Goal: Information Seeking & Learning: Find specific fact

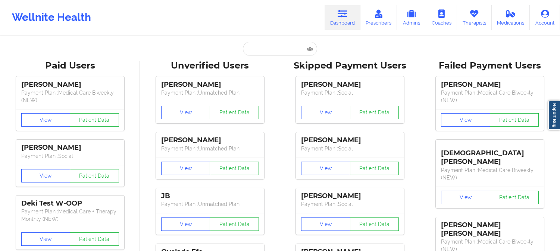
type input "[EMAIL_ADDRESS][DOMAIN_NAME]"
paste input "[PERSON_NAME]"
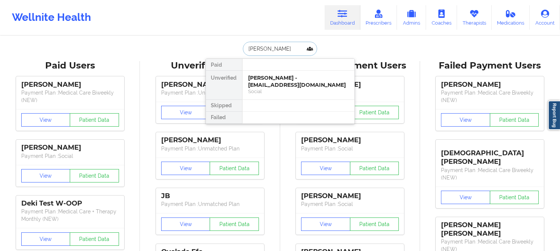
click at [296, 50] on input "[PERSON_NAME]" at bounding box center [280, 49] width 74 height 14
paste input "[PERSON_NAME]"
type input "[PERSON_NAME]"
click at [264, 78] on div "[PERSON_NAME] - [EMAIL_ADDRESS][DOMAIN_NAME]" at bounding box center [298, 82] width 100 height 14
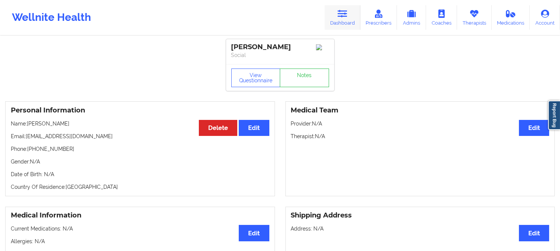
click at [339, 21] on link "Dashboard" at bounding box center [342, 17] width 36 height 25
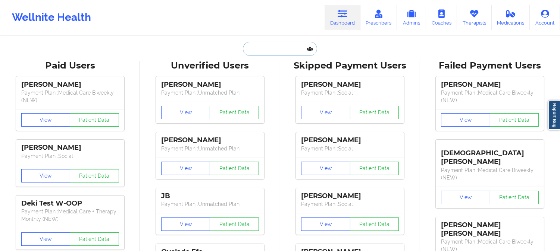
click at [293, 51] on input "text" at bounding box center [280, 49] width 74 height 14
paste input "Sarah Feagins"
type input "Sarah Feagins"
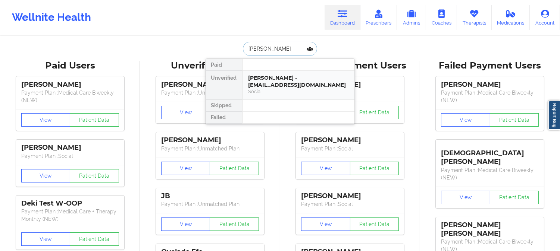
click at [282, 83] on div "Sarah Feagins - sarahfeagins98@gmail.com" at bounding box center [298, 82] width 100 height 14
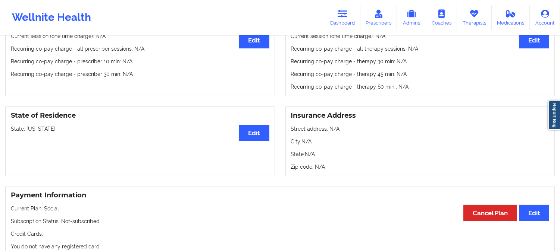
scroll to position [248, 0]
click at [33, 130] on p "State: Florida" at bounding box center [140, 129] width 258 height 7
copy p "[US_STATE]"
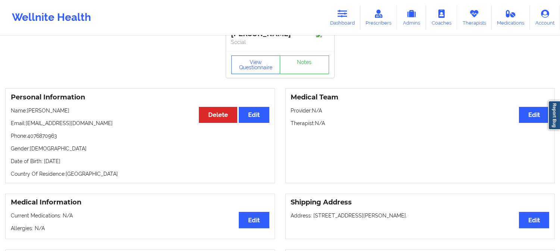
scroll to position [4, 0]
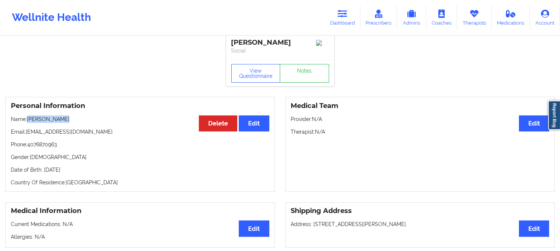
drag, startPoint x: 68, startPoint y: 123, endPoint x: 28, endPoint y: 119, distance: 40.5
click at [28, 119] on p "Name: Sarah Feagins" at bounding box center [140, 119] width 258 height 7
copy p "Sarah Feagins"
click at [345, 16] on icon at bounding box center [342, 14] width 10 height 8
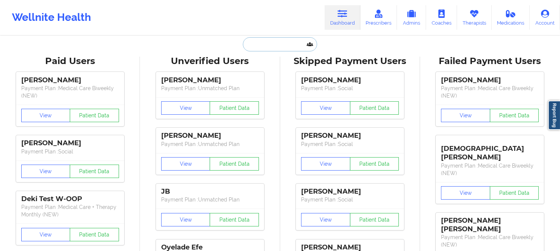
click at [273, 48] on input "text" at bounding box center [280, 44] width 74 height 14
paste input "Vanessa Camacaro"
type input "Vanessa Camacaro"
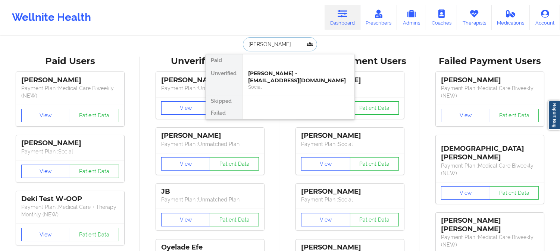
click at [275, 77] on div "Vanessa Camacaro - camacarovane@hotmail.com" at bounding box center [298, 77] width 100 height 14
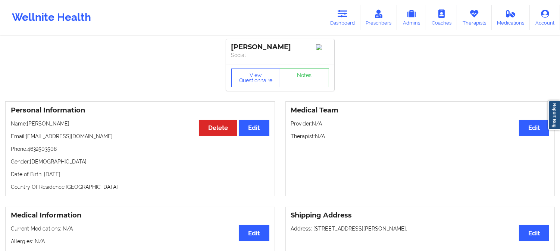
drag, startPoint x: 297, startPoint y: 45, endPoint x: 233, endPoint y: 43, distance: 64.6
click at [233, 43] on div "Vanessa Camacaro" at bounding box center [280, 47] width 98 height 9
copy div "Vanessa Camacaro"
click at [345, 15] on icon at bounding box center [342, 14] width 10 height 8
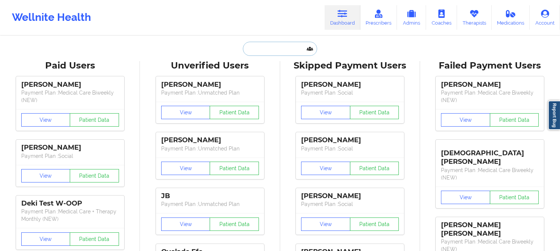
click at [301, 51] on input "text" at bounding box center [280, 49] width 74 height 14
paste input "Patrick Ahern"
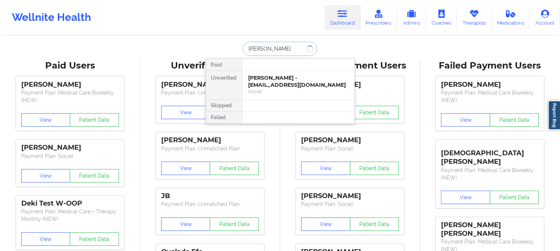
type input "Patrick Ahern"
click at [284, 80] on div "Patrick Ahern - paa8282@outlook.com" at bounding box center [298, 82] width 100 height 14
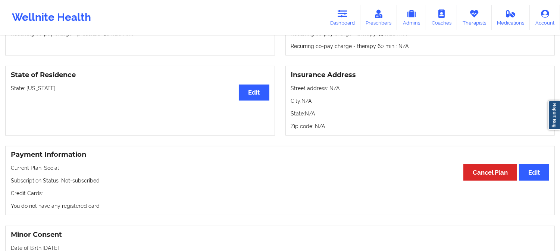
scroll to position [290, 0]
drag, startPoint x: 244, startPoint y: 189, endPoint x: 189, endPoint y: 95, distance: 109.1
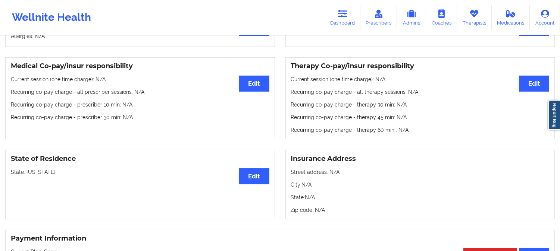
scroll to position [0, 0]
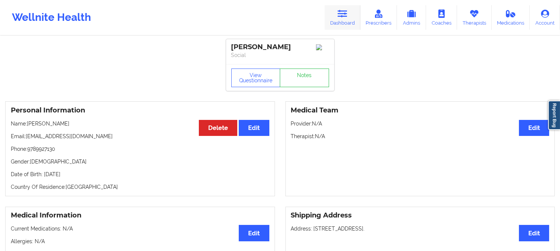
click at [339, 19] on link "Dashboard" at bounding box center [342, 17] width 36 height 25
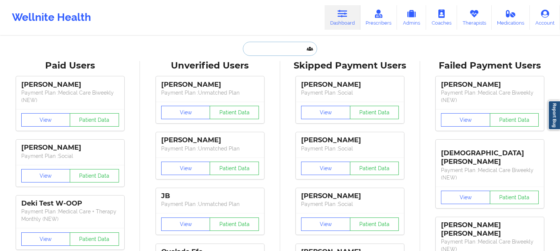
click at [282, 46] on input "text" at bounding box center [280, 49] width 74 height 14
paste input "DIAZWENDY@HOTMAIL.COM"
type input "DIAZWENDY@HOTMAIL.COM"
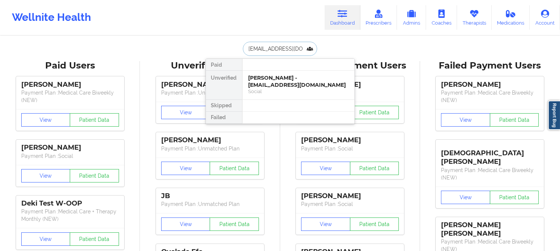
scroll to position [0, 13]
click at [275, 94] on div "Social" at bounding box center [298, 91] width 100 height 6
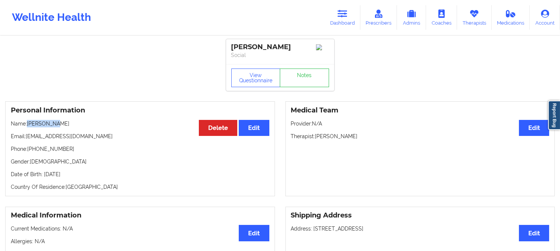
drag, startPoint x: 61, startPoint y: 127, endPoint x: 29, endPoint y: 125, distance: 32.1
click at [29, 125] on p "Name: Wendy Diaz" at bounding box center [140, 123] width 258 height 7
copy p "Wendy Diaz"
click at [336, 13] on link "Dashboard" at bounding box center [342, 17] width 36 height 25
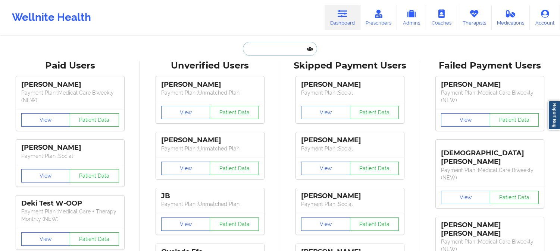
click at [270, 47] on input "text" at bounding box center [280, 49] width 74 height 14
paste input "alexandria"
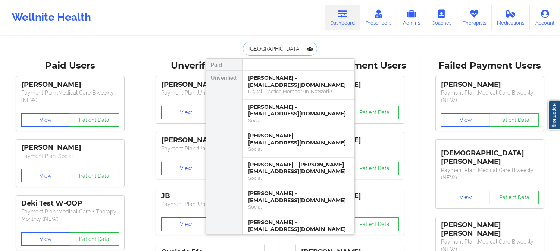
click at [289, 49] on input "alexandria" at bounding box center [280, 49] width 74 height 14
paste input "gerrymike505@gmail.com"
type input "gerrymike505@gmail.com"
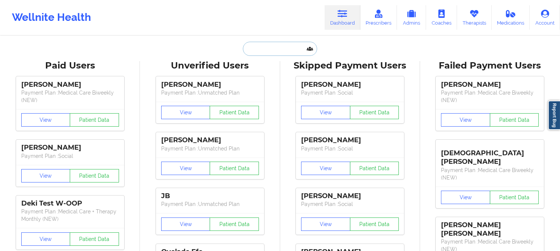
click at [271, 49] on input "text" at bounding box center [280, 49] width 74 height 14
paste input "gerrymike505@gmail.com"
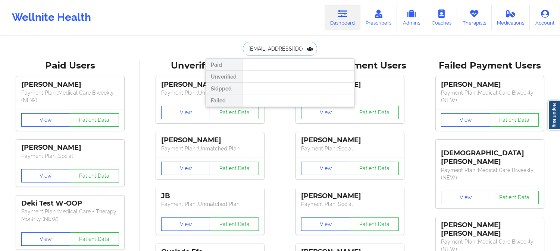
type input "jerrymike505@gmail.com"
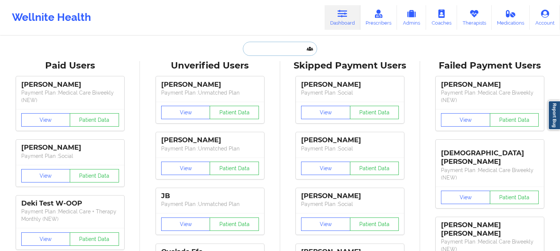
paste input "jaquetta"
type input "jaquetta"
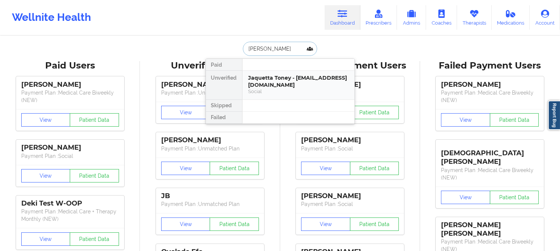
click at [284, 89] on div "Social" at bounding box center [298, 91] width 100 height 6
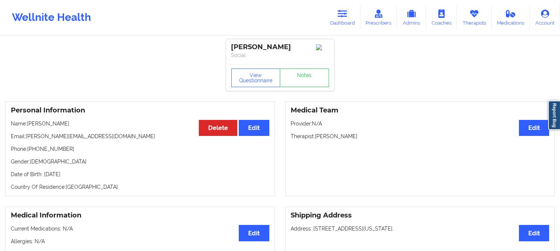
drag, startPoint x: 66, startPoint y: 125, endPoint x: 28, endPoint y: 125, distance: 37.7
click at [28, 125] on p "Name: Jaquetta Toney" at bounding box center [140, 123] width 258 height 7
copy p "Jaquetta Toney"
drag, startPoint x: 98, startPoint y: 139, endPoint x: 26, endPoint y: 137, distance: 71.3
click at [26, 137] on p "Email: jaquetta.fortune@yahoo.com" at bounding box center [140, 136] width 258 height 7
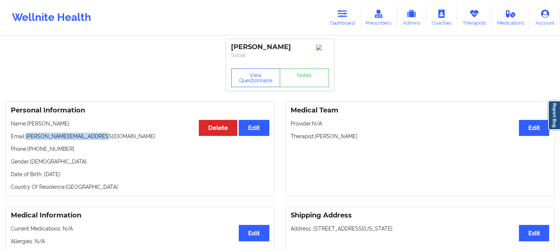
copy p "jaquetta.fortune@yahoo.com"
drag, startPoint x: 67, startPoint y: 128, endPoint x: 28, endPoint y: 123, distance: 39.9
click at [28, 123] on p "Name: Jaquetta Toney" at bounding box center [140, 123] width 258 height 7
copy p "Jaquetta Toney"
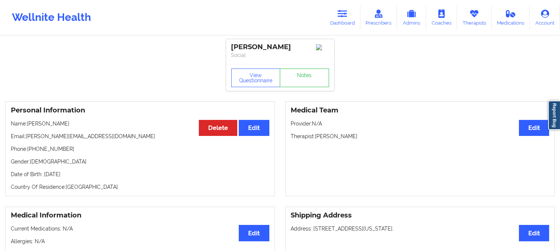
click at [53, 127] on p "Name: Jaquetta Toney" at bounding box center [140, 123] width 258 height 7
click at [41, 124] on p "Name: Jaquetta Toney" at bounding box center [140, 123] width 258 height 7
copy p "Jaquetta"
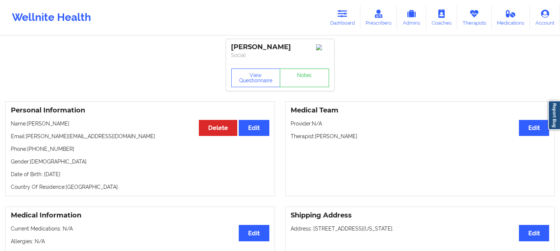
click at [73, 126] on p "Name: Jaquetta Toney" at bounding box center [140, 123] width 258 height 7
drag, startPoint x: 67, startPoint y: 128, endPoint x: 28, endPoint y: 122, distance: 40.0
click at [28, 122] on p "Name: Jaquetta Toney" at bounding box center [140, 123] width 258 height 7
drag, startPoint x: 110, startPoint y: 137, endPoint x: 106, endPoint y: 137, distance: 4.9
click at [110, 137] on p "Email: jaquetta.fortune@yahoo.com" at bounding box center [140, 136] width 258 height 7
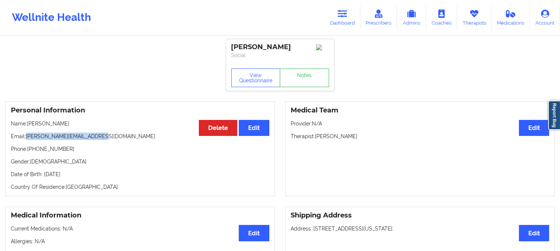
drag, startPoint x: 97, startPoint y: 139, endPoint x: 25, endPoint y: 136, distance: 71.6
click at [25, 136] on p "Email: jaquetta.fortune@yahoo.com" at bounding box center [140, 136] width 258 height 7
click at [70, 130] on div "Personal Information Edit Delete Name: Jaquetta Toney Email: jaquetta.fortune@y…" at bounding box center [140, 148] width 270 height 95
drag, startPoint x: 71, startPoint y: 127, endPoint x: 28, endPoint y: 125, distance: 43.3
click at [28, 125] on p "Name: Jaquetta Toney" at bounding box center [140, 123] width 258 height 7
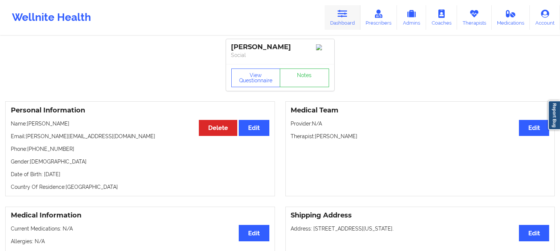
click at [343, 18] on icon at bounding box center [342, 14] width 10 height 8
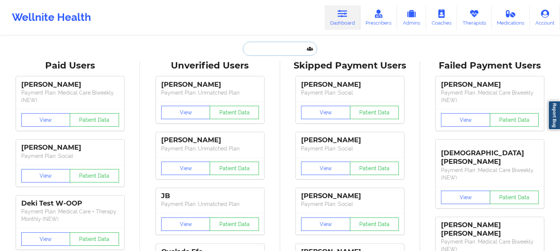
click at [293, 49] on input "text" at bounding box center [280, 49] width 74 height 14
paste input "Sabrina Cepeda"
type input "Sabrina Cepeda"
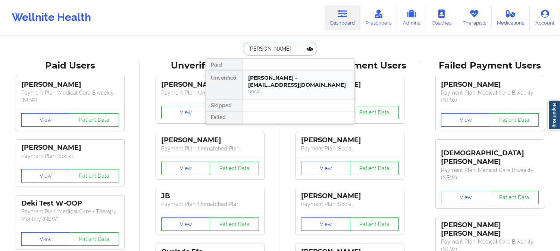
click at [274, 83] on div "Sabrina Cepeda - sabrinaicepeda@gmail.com" at bounding box center [298, 82] width 100 height 14
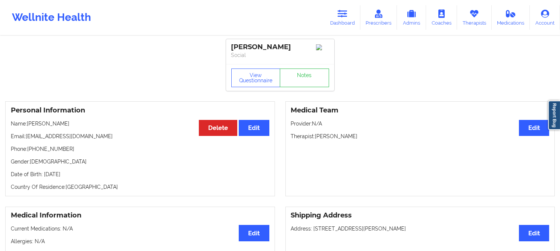
drag, startPoint x: 179, startPoint y: 52, endPoint x: 174, endPoint y: 50, distance: 5.0
click at [252, 80] on button "View Questionnaire" at bounding box center [255, 78] width 49 height 19
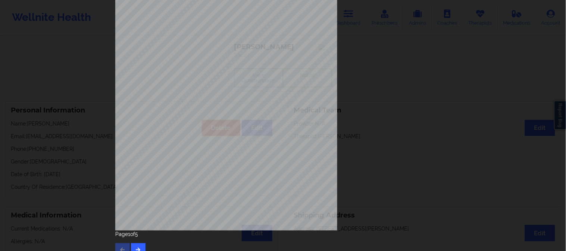
scroll to position [104, 0]
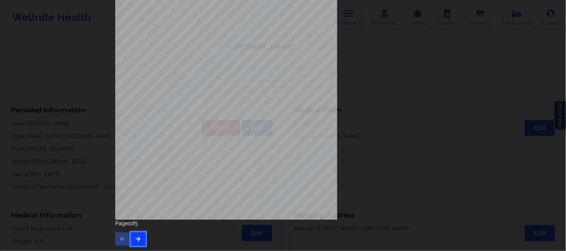
click at [140, 236] on button "button" at bounding box center [138, 239] width 15 height 13
click at [131, 239] on button "button" at bounding box center [138, 239] width 15 height 13
click at [141, 239] on button "button" at bounding box center [138, 239] width 15 height 13
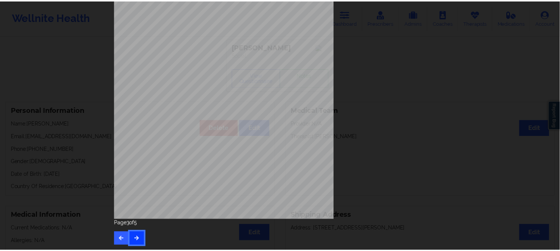
scroll to position [0, 0]
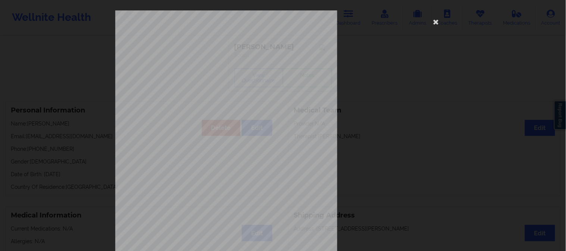
click at [68, 58] on div "commercial Insurance Member ID for patient k9046057801 Insurance company name d…" at bounding box center [283, 125] width 566 height 251
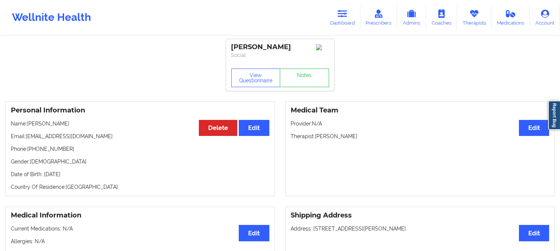
drag, startPoint x: 74, startPoint y: 128, endPoint x: 28, endPoint y: 128, distance: 45.5
click at [28, 128] on p "Name: Sabrina Cepeda" at bounding box center [140, 123] width 258 height 7
click at [341, 16] on icon at bounding box center [342, 14] width 10 height 8
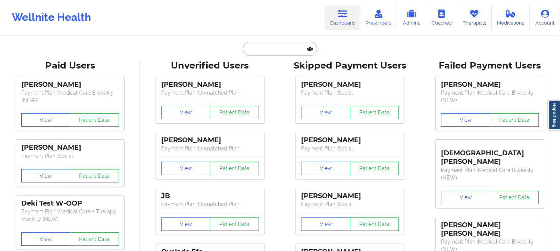
click at [289, 51] on input "text" at bounding box center [280, 49] width 74 height 14
paste input "Lewis Aurig"
type input "Lewis Aurig"
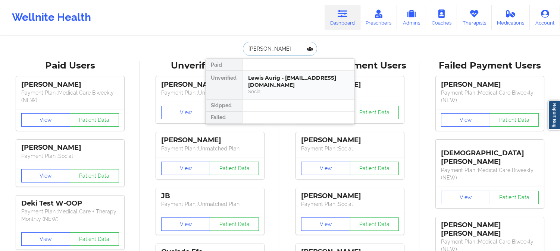
click at [289, 92] on div "Social" at bounding box center [298, 91] width 100 height 6
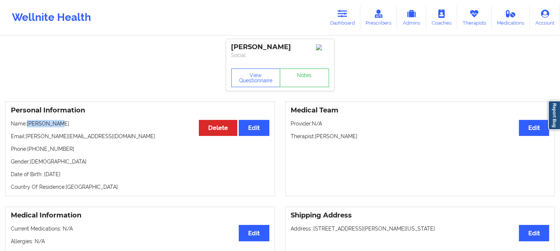
drag, startPoint x: 64, startPoint y: 127, endPoint x: 28, endPoint y: 125, distance: 36.3
click at [28, 125] on p "Name: Lewis Aurig" at bounding box center [140, 123] width 258 height 7
drag, startPoint x: 58, startPoint y: 127, endPoint x: 28, endPoint y: 125, distance: 30.3
click at [28, 125] on p "Name: Lewis Aurig" at bounding box center [140, 123] width 258 height 7
click at [367, 171] on div "Medical Team Edit Provider: N/A Therapist: Leah DAgostino" at bounding box center [420, 148] width 270 height 95
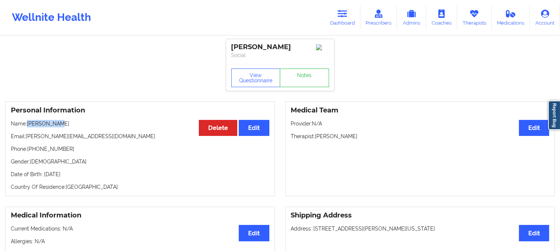
drag, startPoint x: 68, startPoint y: 125, endPoint x: 28, endPoint y: 125, distance: 39.9
click at [28, 125] on p "Name: Lewis Aurig" at bounding box center [140, 123] width 258 height 7
click at [341, 12] on icon at bounding box center [342, 14] width 10 height 8
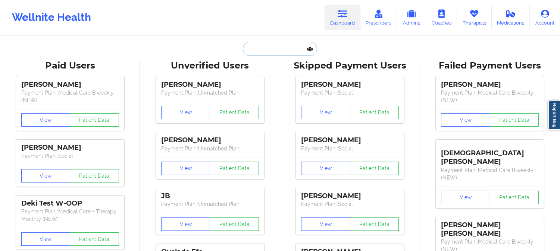
click at [287, 51] on input "text" at bounding box center [280, 49] width 74 height 14
paste input "Josefina Vega"
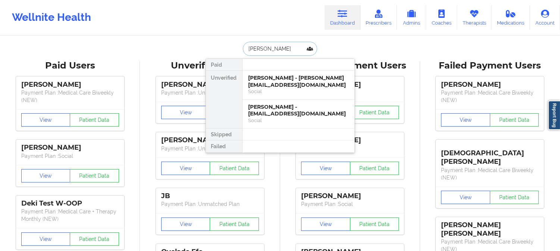
paste input "josiesignsloans@gmail.com"
type input "josiesignsloans@gmail.com"
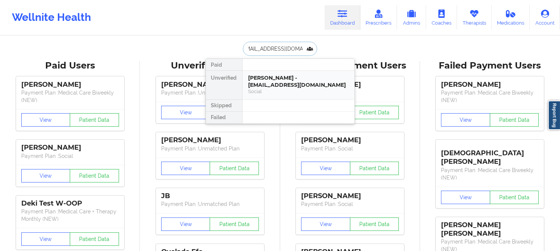
click at [288, 87] on div "Josefina Vega - josiesignsloans@gmail.com" at bounding box center [298, 82] width 100 height 14
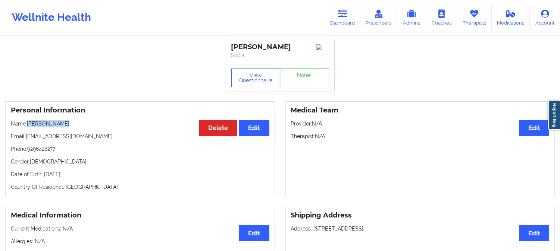
drag, startPoint x: 67, startPoint y: 126, endPoint x: 28, endPoint y: 126, distance: 39.2
click at [28, 126] on p "Name: Josefina Vega" at bounding box center [140, 123] width 258 height 7
click at [343, 10] on icon at bounding box center [342, 14] width 10 height 8
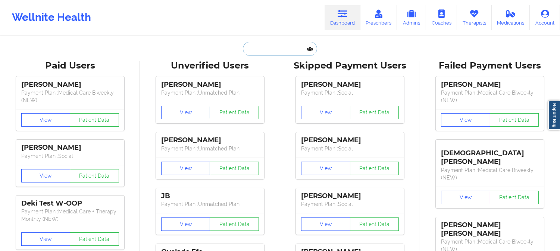
click at [280, 51] on input "text" at bounding box center [280, 49] width 74 height 14
paste input "abegbudi@gmail.com"
type input "abegbudi@gmail.com"
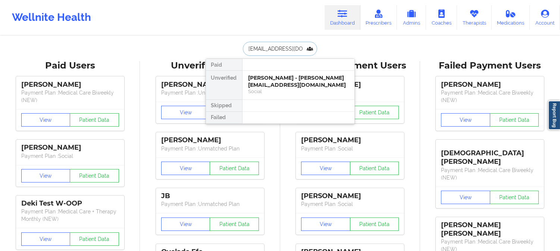
click at [286, 84] on div "Anisa Nelson - abegbudi@gmail.com" at bounding box center [298, 82] width 100 height 14
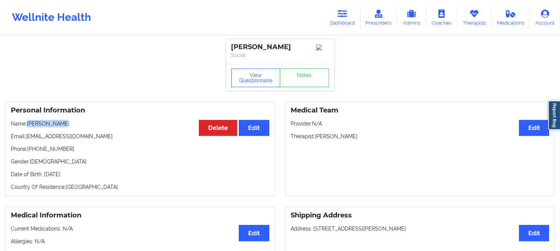
drag, startPoint x: 66, startPoint y: 128, endPoint x: 29, endPoint y: 124, distance: 37.9
click at [29, 124] on p "Name: Anisa Nelson" at bounding box center [140, 123] width 258 height 7
click at [248, 76] on button "View Questionnaire" at bounding box center [255, 78] width 49 height 19
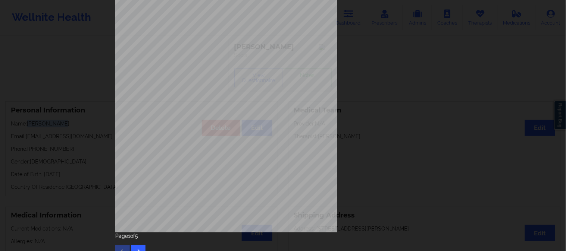
scroll to position [104, 0]
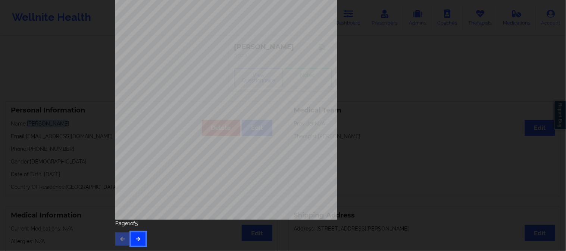
click at [135, 239] on icon "button" at bounding box center [138, 239] width 6 height 4
click at [135, 237] on icon "button" at bounding box center [138, 239] width 6 height 4
click at [139, 240] on icon "button" at bounding box center [138, 239] width 6 height 4
click at [70, 54] on div "Insurance company type details by patient commercial Insurance Member ID for pa…" at bounding box center [283, 125] width 566 height 251
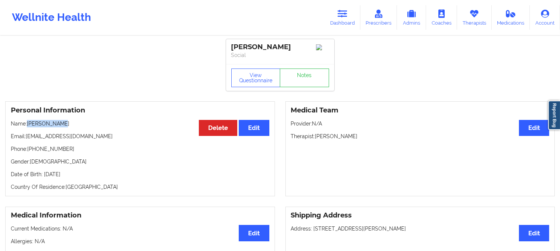
drag, startPoint x: 62, startPoint y: 127, endPoint x: 30, endPoint y: 124, distance: 32.2
click at [29, 125] on p "Name: Anisa Nelson" at bounding box center [140, 123] width 258 height 7
click at [345, 19] on link "Dashboard" at bounding box center [342, 17] width 36 height 25
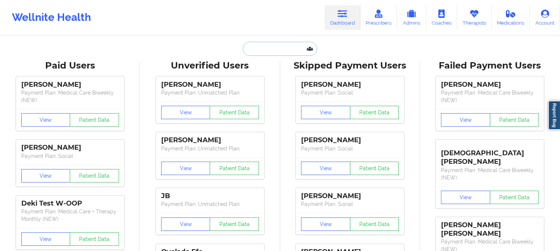
click at [278, 47] on input "text" at bounding box center [280, 49] width 74 height 14
paste input "Let patient IN?— yes Coverage plan: CHEVRON CDHP HSA Effective date;: 01/01/202…"
type input "Let patient IN?— yes Coverage plan: CHEVRON CDHP HSA Effective date;: 01/01/202…"
paste input "sharpesl@att.net"
type input "sharpesl@att.net"
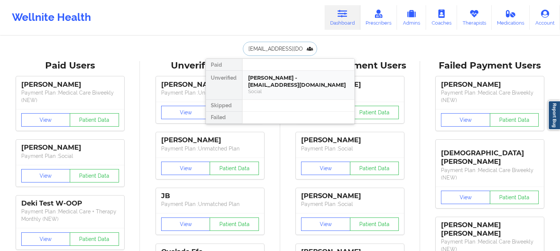
click at [275, 81] on div "Kwian Thornes - sharpesl@att.net" at bounding box center [298, 82] width 100 height 14
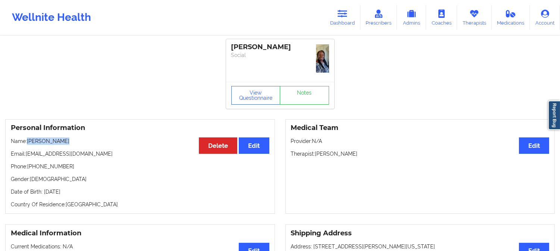
drag, startPoint x: 67, startPoint y: 142, endPoint x: 28, endPoint y: 139, distance: 39.3
click at [28, 139] on p "Name: Kwian Thornes" at bounding box center [140, 141] width 258 height 7
click at [336, 15] on link "Dashboard" at bounding box center [342, 17] width 36 height 25
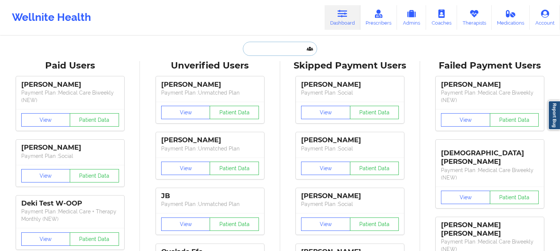
click at [283, 49] on input "text" at bounding box center [280, 49] width 74 height 14
paste input "Ashley Merk"
type input "Ashley Merk"
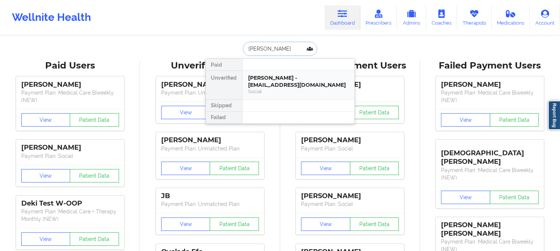
click at [273, 87] on div "Ashley Merk - ashleymerk16@gmail.com" at bounding box center [298, 82] width 100 height 14
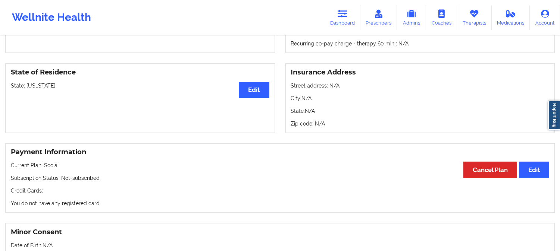
scroll to position [331, 0]
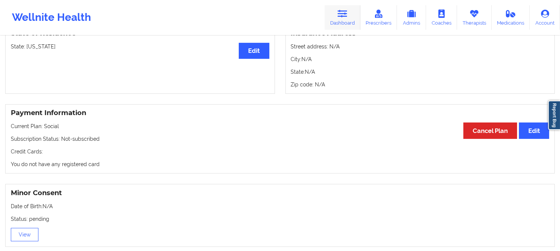
click at [347, 13] on icon at bounding box center [342, 14] width 10 height 8
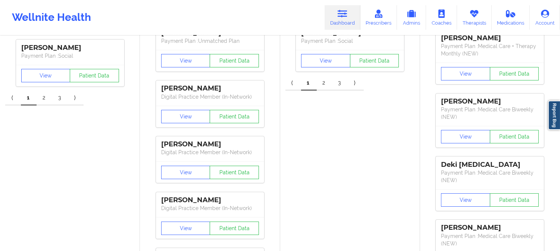
drag, startPoint x: 289, startPoint y: 184, endPoint x: 262, endPoint y: 131, distance: 59.2
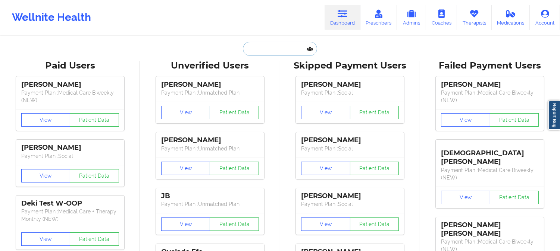
click at [273, 51] on input "text" at bounding box center [280, 49] width 74 height 14
paste input "SAMANTHA MILLER"
type input "SAMANTHA MILLER"
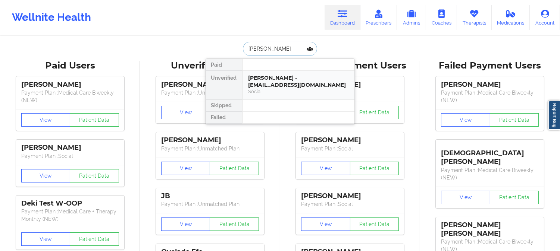
click at [274, 81] on div "SAMANTHA MILLER - samanthatymiller@gmail.com" at bounding box center [298, 82] width 100 height 14
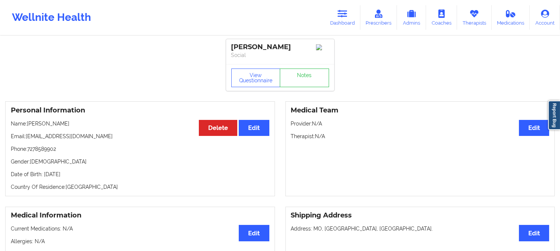
drag, startPoint x: 83, startPoint y: 125, endPoint x: 28, endPoint y: 123, distance: 55.2
click at [28, 123] on p "Name: SAMANTHA MILLER" at bounding box center [140, 123] width 258 height 7
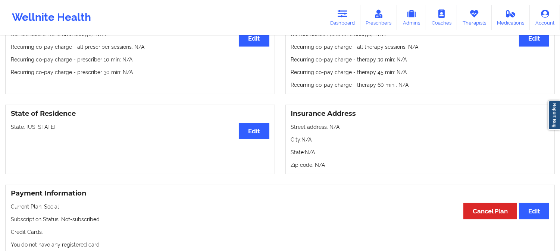
scroll to position [248, 0]
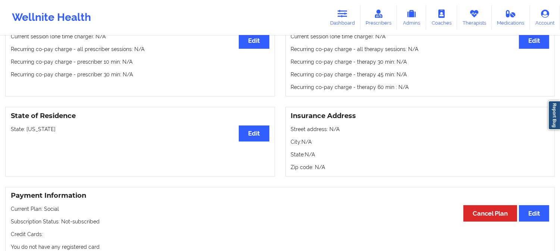
click at [37, 131] on p "State: Missouri" at bounding box center [140, 129] width 258 height 7
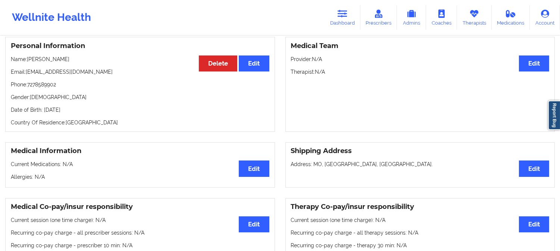
scroll to position [0, 0]
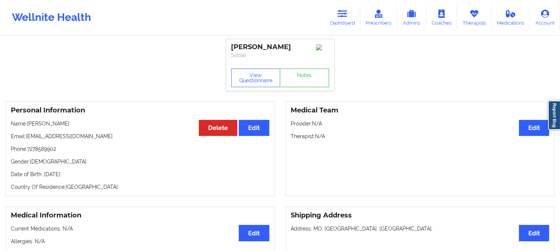
click at [40, 128] on p "Name: SAMANTHA MILLER" at bounding box center [140, 123] width 258 height 7
click at [337, 7] on link "Dashboard" at bounding box center [342, 17] width 36 height 25
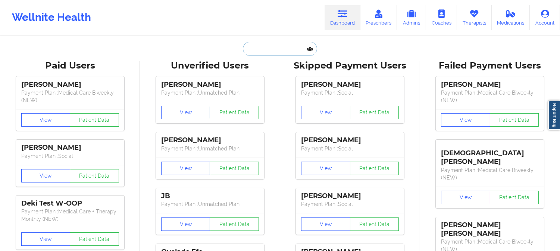
click at [301, 51] on input "text" at bounding box center [280, 49] width 74 height 14
paste input "Mark Minarcik"
type input "Mark Minarcik"
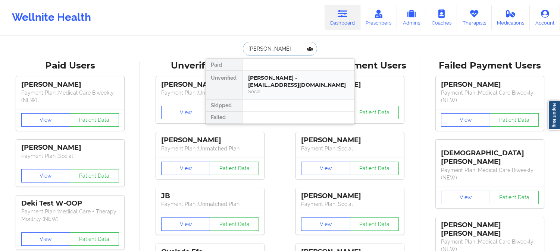
click at [268, 85] on div "Mark Minarcik - mminarcik61@gmail.com" at bounding box center [298, 82] width 100 height 14
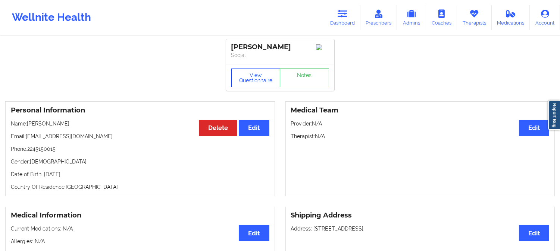
click at [256, 75] on button "View Questionnaire" at bounding box center [255, 78] width 49 height 19
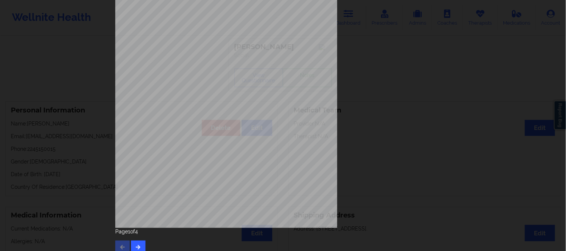
scroll to position [104, 0]
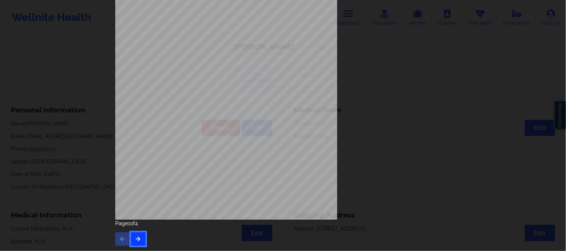
click at [132, 238] on button "button" at bounding box center [138, 239] width 15 height 13
click at [136, 237] on icon "button" at bounding box center [138, 239] width 6 height 4
click at [137, 234] on button "button" at bounding box center [138, 239] width 15 height 13
click at [76, 135] on div "Please feel free to provide us with any other additional details that have led …" at bounding box center [283, 125] width 566 height 251
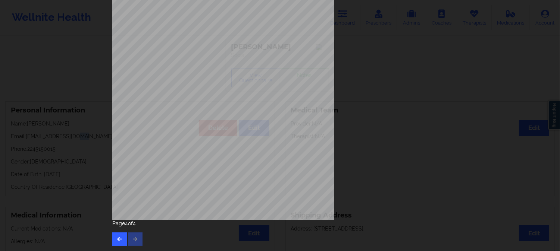
click at [76, 135] on div "Personal Information Edit Delete Name: Mark Minarcik Email: mminarcik61@gmail.c…" at bounding box center [140, 148] width 270 height 95
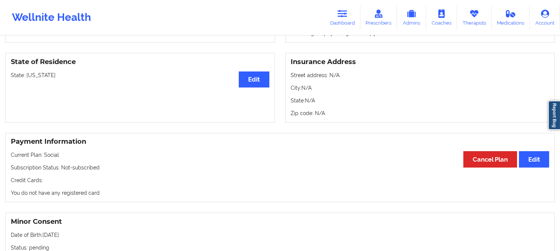
scroll to position [290, 0]
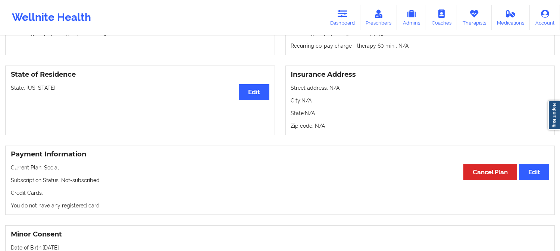
click at [32, 88] on p "State: Illinois" at bounding box center [140, 87] width 258 height 7
drag, startPoint x: 186, startPoint y: 144, endPoint x: 179, endPoint y: 123, distance: 21.7
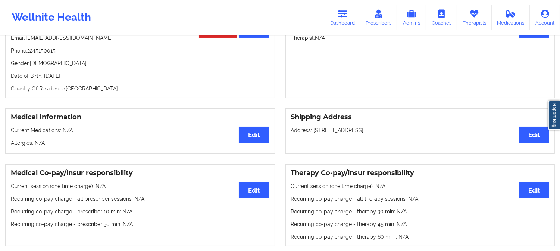
scroll to position [38, 0]
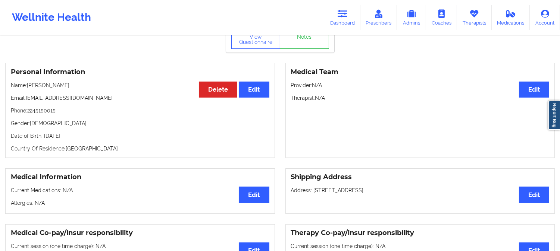
click at [32, 87] on p "Name: Mark Minarcik" at bounding box center [140, 85] width 258 height 7
click at [345, 15] on icon at bounding box center [342, 14] width 10 height 8
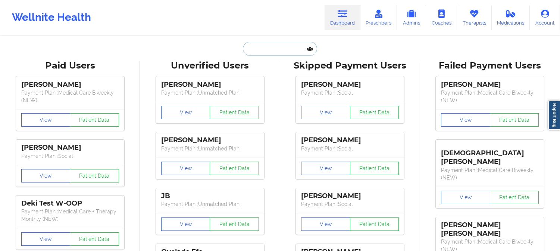
click at [281, 47] on input "text" at bounding box center [280, 49] width 74 height 14
paste input "STEPHEN MAYBIN"
type input "STEPHEN MAYBIN"
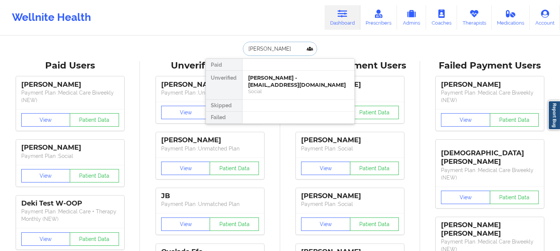
click at [273, 88] on div "STEPHEN MAYBIN - stephenmaybinfl@gmail.com" at bounding box center [298, 82] width 100 height 14
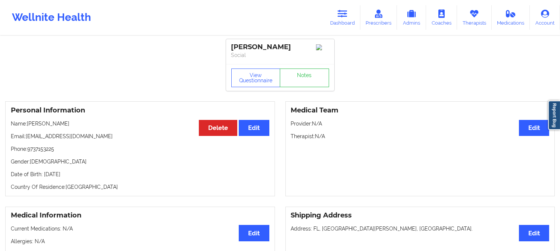
drag, startPoint x: 77, startPoint y: 127, endPoint x: 29, endPoint y: 125, distance: 48.5
click at [29, 125] on p "Name: STEPHEN MAYBIN" at bounding box center [140, 123] width 258 height 7
click at [255, 78] on button "View Questionnaire" at bounding box center [255, 78] width 49 height 19
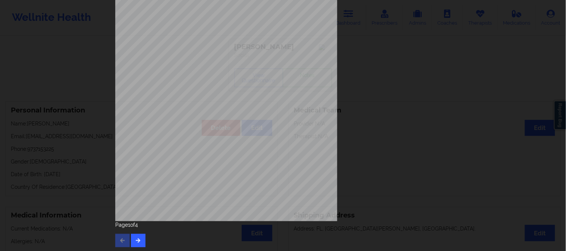
scroll to position [104, 0]
click at [140, 238] on button "button" at bounding box center [138, 239] width 15 height 13
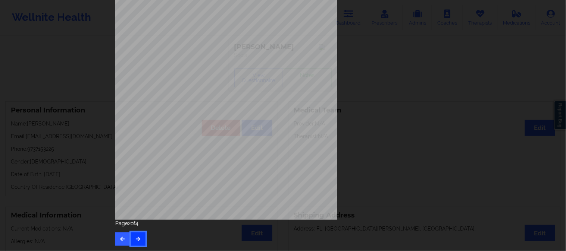
click at [137, 237] on icon "button" at bounding box center [138, 239] width 6 height 4
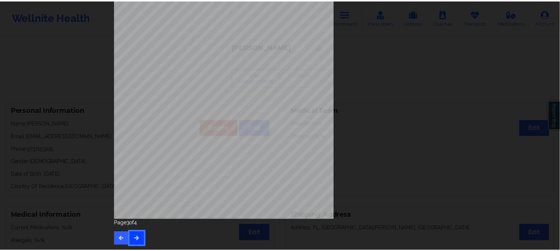
scroll to position [0, 0]
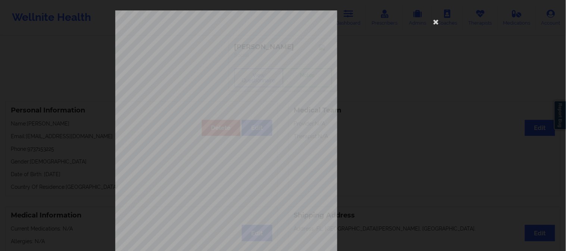
click at [56, 91] on div "commercial Insurance Member ID for patient 953436131 Insurance company name det…" at bounding box center [283, 125] width 566 height 251
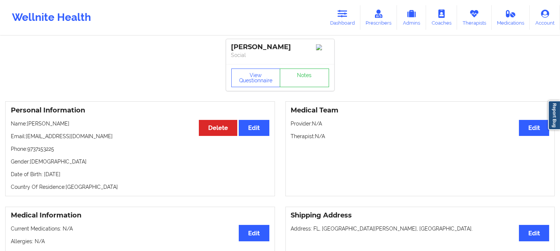
drag, startPoint x: 77, startPoint y: 125, endPoint x: 29, endPoint y: 124, distance: 48.1
click at [28, 125] on p "Name: STEPHEN MAYBIN" at bounding box center [140, 123] width 258 height 7
drag, startPoint x: 80, startPoint y: 125, endPoint x: 28, endPoint y: 126, distance: 52.6
click at [28, 126] on p "Name: STEPHEN MAYBIN" at bounding box center [140, 123] width 258 height 7
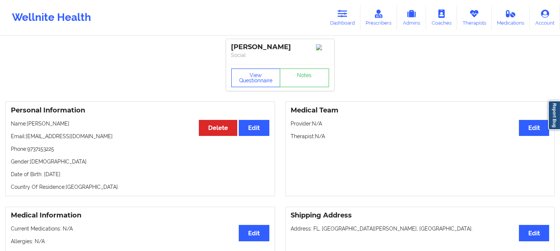
click at [261, 82] on button "View Questionnaire" at bounding box center [255, 78] width 49 height 19
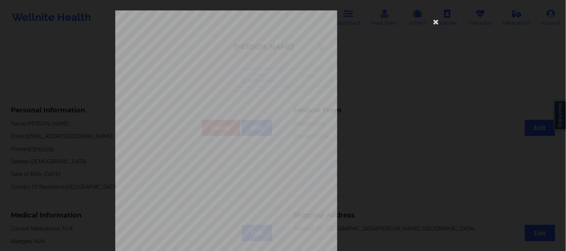
click at [45, 46] on div "commercial Insurance Member ID for patient 953436131 Insurance company name det…" at bounding box center [283, 125] width 566 height 251
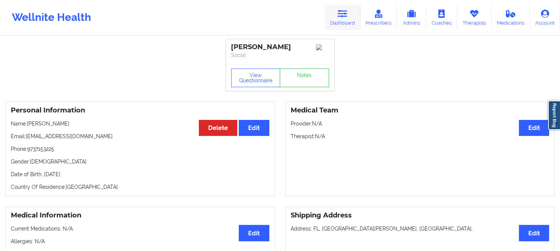
click at [339, 16] on icon at bounding box center [342, 14] width 10 height 8
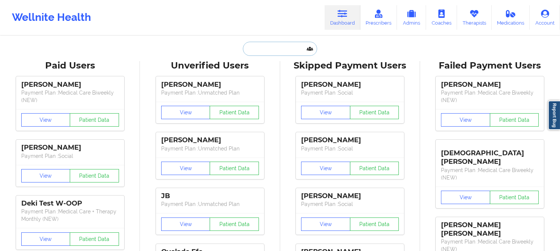
click at [280, 50] on input "text" at bounding box center [280, 49] width 74 height 14
paste input "Kwian Thornes"
type input "Kwian Thornes"
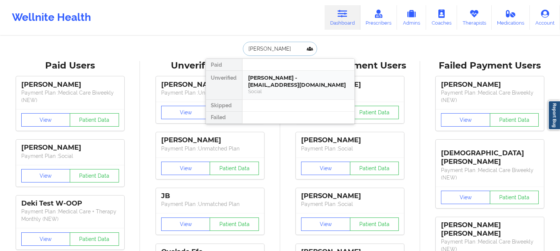
click at [290, 80] on div "Kwian Thornes - sharpesl@att.net" at bounding box center [298, 82] width 100 height 14
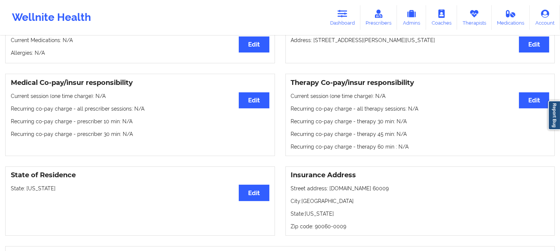
scroll to position [207, 0]
drag, startPoint x: 176, startPoint y: 161, endPoint x: 172, endPoint y: 93, distance: 68.3
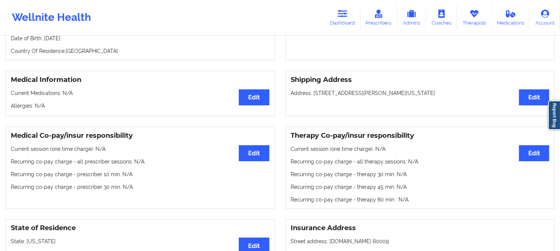
scroll to position [0, 0]
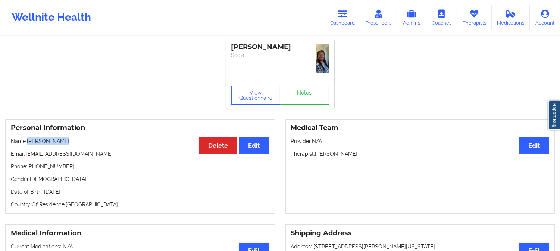
drag, startPoint x: 60, startPoint y: 143, endPoint x: 28, endPoint y: 139, distance: 32.0
click at [28, 139] on p "Name: Kwian Thornes" at bounding box center [140, 141] width 258 height 7
click at [36, 139] on p "Name: Kwian Thornes" at bounding box center [140, 141] width 258 height 7
click at [34, 142] on p "Name: Kwian Thornes" at bounding box center [140, 141] width 258 height 7
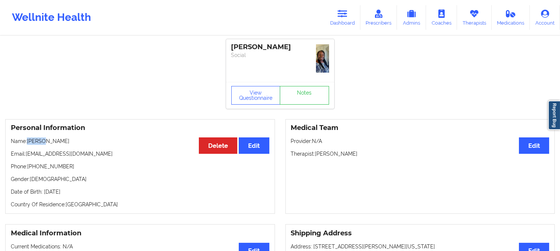
click at [34, 142] on p "Name: Kwian Thornes" at bounding box center [140, 141] width 258 height 7
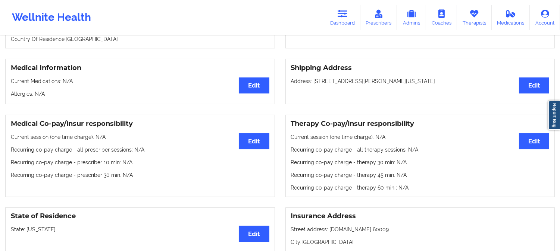
scroll to position [207, 0]
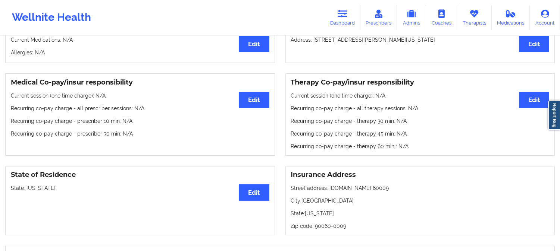
click at [34, 187] on p "State: Texas" at bounding box center [140, 188] width 258 height 7
click at [341, 12] on icon at bounding box center [342, 14] width 10 height 8
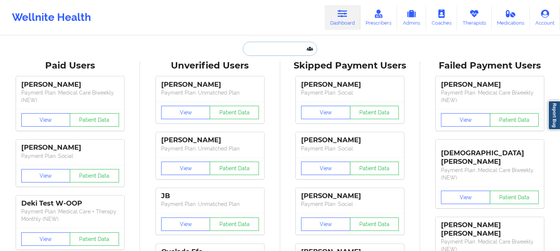
click at [284, 50] on input "text" at bounding box center [280, 49] width 74 height 14
paste input "PATRICK MCELWEE"
type input "PATRICK MCELWEE"
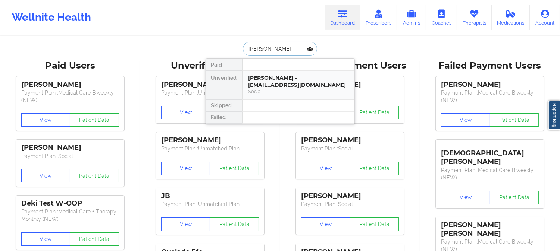
click at [275, 76] on div "PATRICK MCELWEE - payduck@gmail.com" at bounding box center [298, 82] width 100 height 14
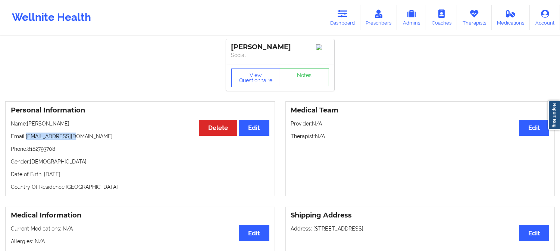
drag, startPoint x: 79, startPoint y: 138, endPoint x: 27, endPoint y: 137, distance: 51.8
click at [27, 137] on p "Email: payduck@gmail.com" at bounding box center [140, 136] width 258 height 7
click at [345, 16] on icon at bounding box center [342, 14] width 10 height 8
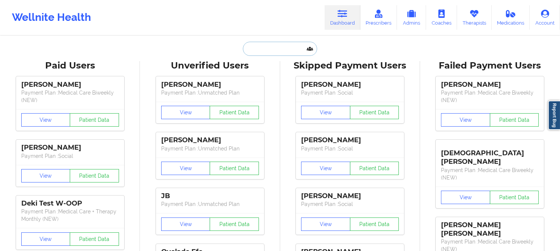
click at [291, 48] on input "text" at bounding box center [280, 49] width 74 height 14
paste input "noeliamartinezlemus@gmail.com"
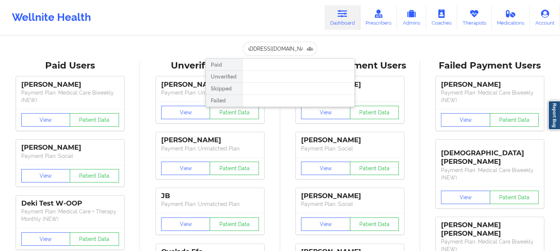
click at [229, 45] on div "noeliamartinezlemus@gmail.com Paid Unverified Skipped Failed" at bounding box center [279, 49] width 149 height 14
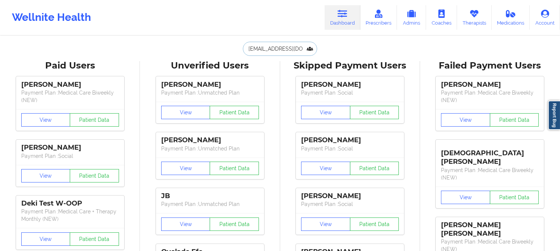
click at [285, 51] on input "noeliamartinezlemus@gmail.com" at bounding box center [280, 49] width 74 height 14
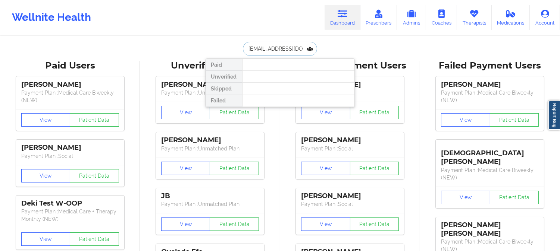
paste input "EMMA GLADSTONE"
type input "EMMA GLADSTONE"
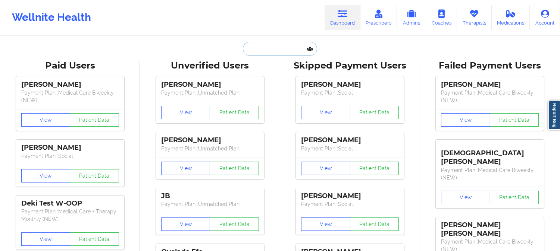
paste input "Emmarileyy12@gmail.com"
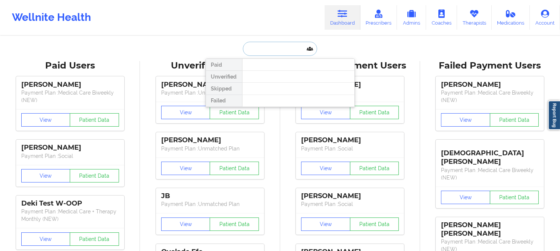
type input "Emmarileyy12@gmail.com"
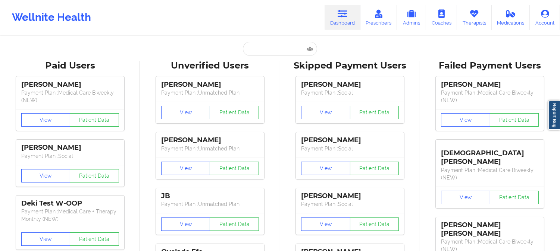
click at [211, 42] on div "Paid Unverified Skipped Failed" at bounding box center [279, 49] width 149 height 14
click at [280, 49] on input "text" at bounding box center [280, 49] width 74 height 14
paste input "stephanie"
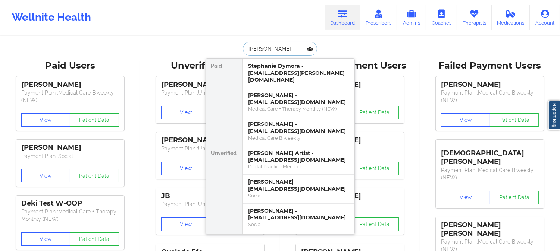
paste input "Jones"
type input "stephanie Jones"
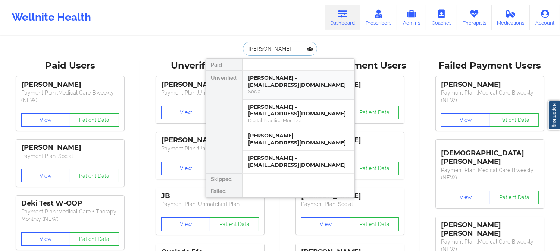
click at [301, 83] on div "Stephanie Jones - stephjones1025@gmail.com" at bounding box center [298, 82] width 100 height 14
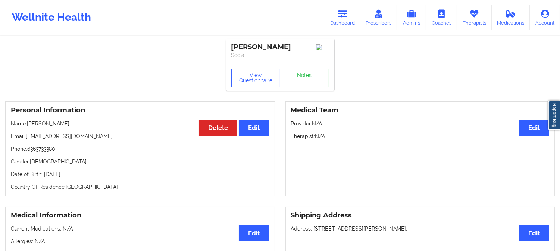
drag, startPoint x: 78, startPoint y: 126, endPoint x: 29, endPoint y: 125, distance: 49.2
click at [29, 125] on p "Name: Stephanie Jones" at bounding box center [140, 123] width 258 height 7
click at [344, 11] on icon at bounding box center [342, 14] width 10 height 8
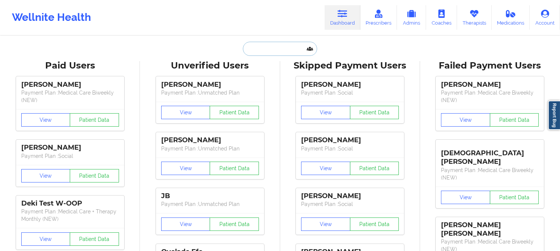
click at [270, 49] on input "text" at bounding box center [280, 49] width 74 height 14
paste input "Stephanie Jones"
type input "Stephanie Jones"
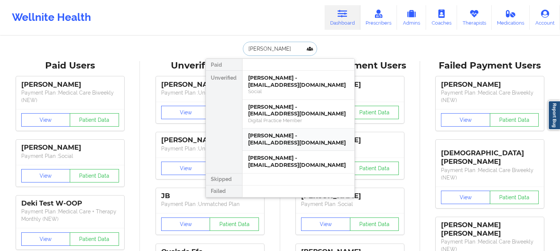
click at [303, 136] on div "Stephanie Jones - sjonesbiz85@hmail.com" at bounding box center [298, 139] width 100 height 14
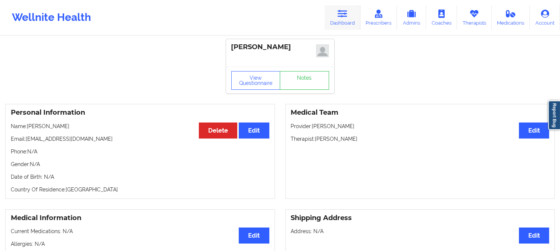
click at [349, 10] on link "Dashboard" at bounding box center [342, 17] width 36 height 25
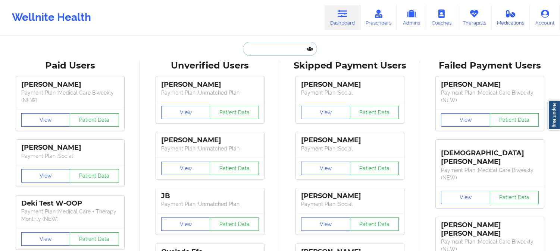
click at [290, 45] on input "text" at bounding box center [280, 49] width 74 height 14
paste input "Stephanie Jones"
type input "Stephanie Jones"
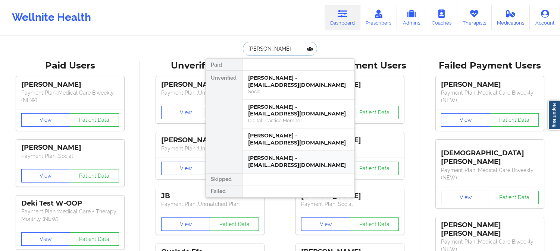
click at [299, 161] on div "Stephanie Jones - sjonesbiz2@gmail.com" at bounding box center [298, 162] width 100 height 14
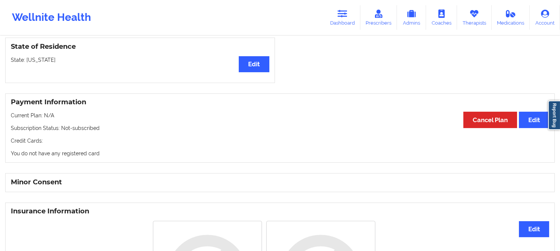
scroll to position [290, 0]
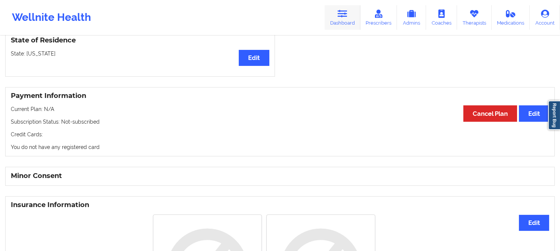
click at [347, 13] on icon at bounding box center [342, 14] width 10 height 8
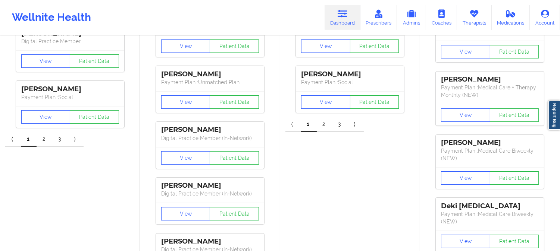
drag, startPoint x: 278, startPoint y: 141, endPoint x: 280, endPoint y: 129, distance: 12.1
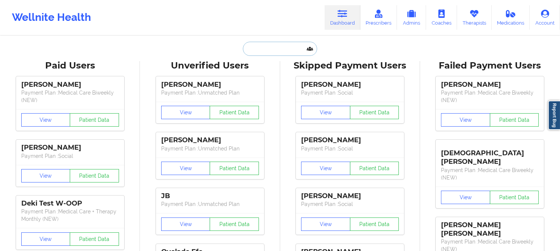
click at [292, 46] on input "text" at bounding box center [280, 49] width 74 height 14
paste input "Kishana Thomas"
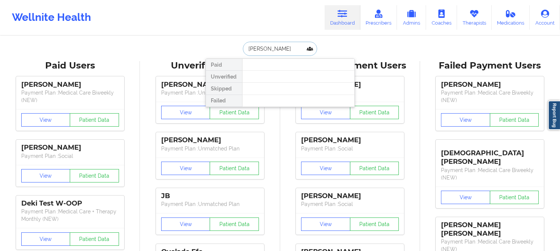
paste input "Daniel"
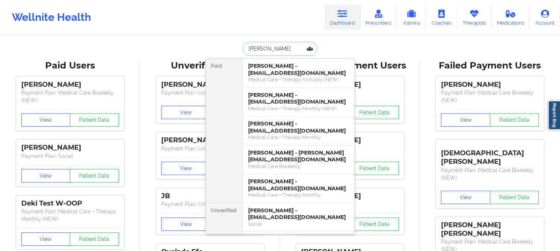
paste input "Hadley"
type input "Daniel Hadley"
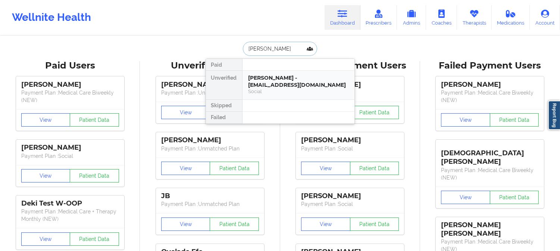
click at [292, 80] on div "Daniel Hadley - dhadley832@gmail.com" at bounding box center [298, 82] width 100 height 14
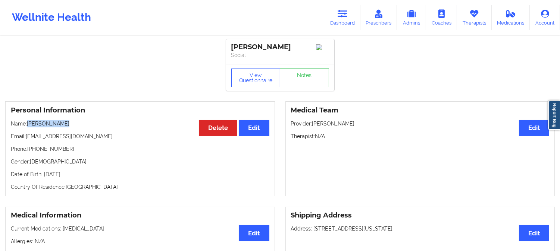
drag, startPoint x: 60, startPoint y: 126, endPoint x: 34, endPoint y: 123, distance: 26.2
click at [28, 125] on p "Name: Daniel Hadley" at bounding box center [140, 123] width 258 height 7
click at [333, 22] on link "Dashboard" at bounding box center [342, 17] width 36 height 25
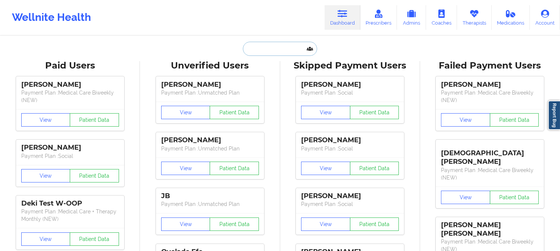
click at [290, 43] on input "text" at bounding box center [280, 49] width 74 height 14
paste input "Adeen Bashir"
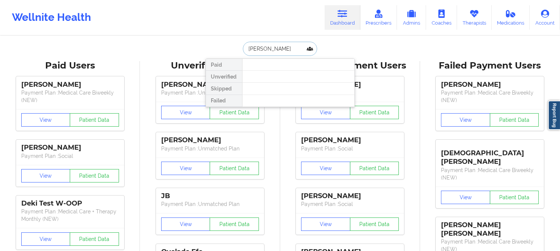
type input "Bashir"
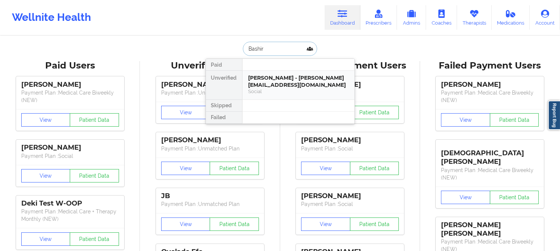
click at [283, 88] on div "Social" at bounding box center [298, 91] width 100 height 6
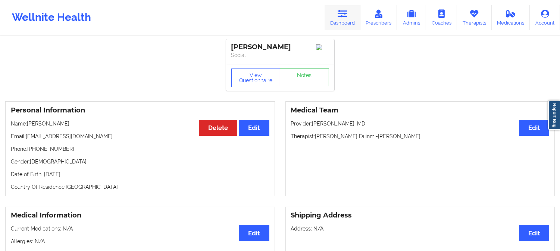
click at [337, 14] on link "Dashboard" at bounding box center [342, 17] width 36 height 25
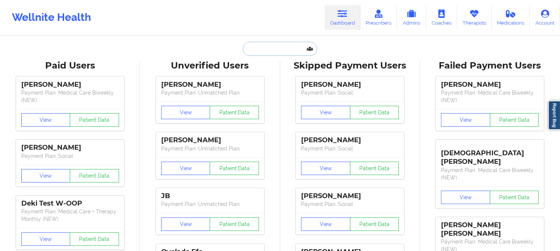
click at [275, 47] on input "text" at bounding box center [280, 49] width 74 height 14
paste input "Lily Prashaw"
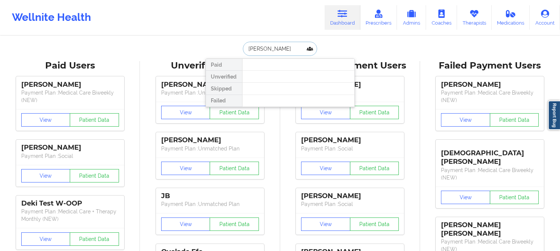
click at [258, 45] on input "Lily Prashaw" at bounding box center [280, 49] width 74 height 14
click at [254, 43] on input "Lily Prashaw" at bounding box center [280, 49] width 74 height 14
type input "Lily N Prashaw"
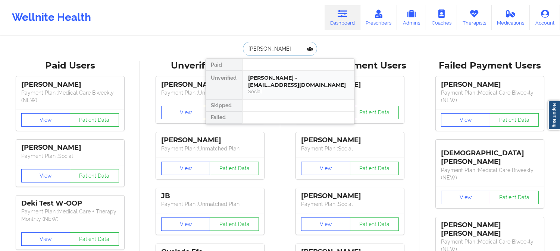
click at [288, 86] on div "Lily N Prashaw - lilynicole1008@gmail.com" at bounding box center [298, 82] width 100 height 14
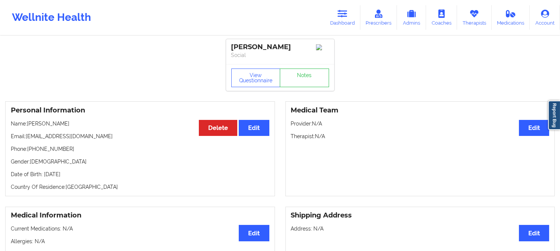
drag, startPoint x: 71, startPoint y: 128, endPoint x: 28, endPoint y: 125, distance: 43.4
click at [28, 125] on p "Name: Lily N Prashaw" at bounding box center [140, 123] width 258 height 7
click at [249, 84] on button "View Questionnaire" at bounding box center [255, 78] width 49 height 19
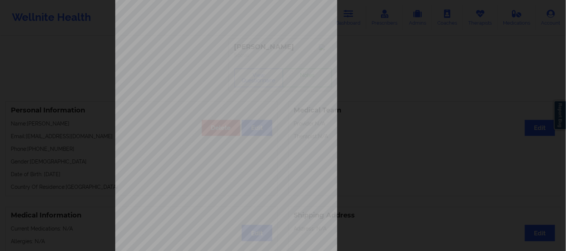
scroll to position [104, 0]
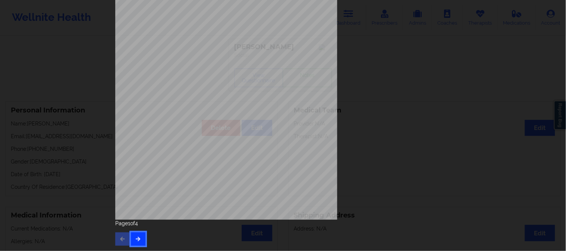
click at [139, 237] on button "button" at bounding box center [138, 239] width 15 height 13
click at [136, 236] on button "button" at bounding box center [138, 239] width 15 height 13
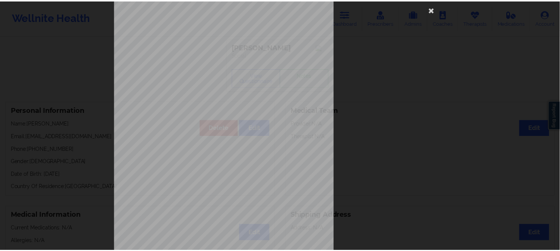
scroll to position [0, 0]
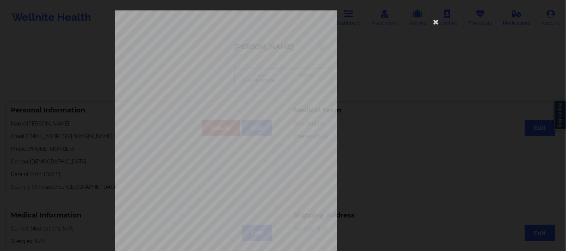
click at [84, 66] on div "commercial Insurance Member ID for patient 80286307500 Insurance company name d…" at bounding box center [283, 125] width 566 height 251
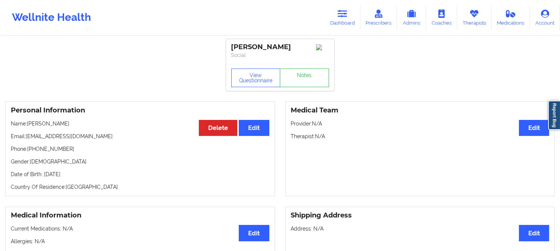
drag, startPoint x: 57, startPoint y: 130, endPoint x: 28, endPoint y: 126, distance: 29.0
click at [28, 126] on p "Name: Lily N Prashaw" at bounding box center [140, 123] width 258 height 7
click at [347, 16] on icon at bounding box center [342, 14] width 10 height 8
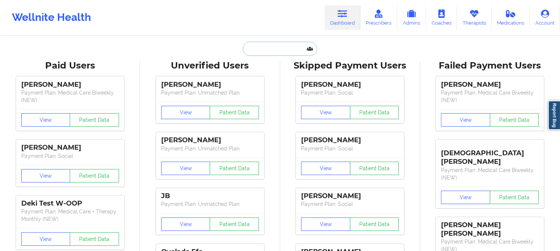
click at [290, 48] on input "text" at bounding box center [280, 49] width 74 height 14
paste input "Katrina Pierce"
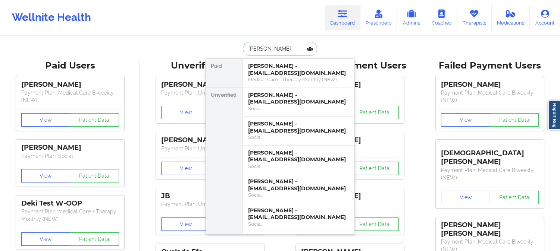
paste input "Pierce"
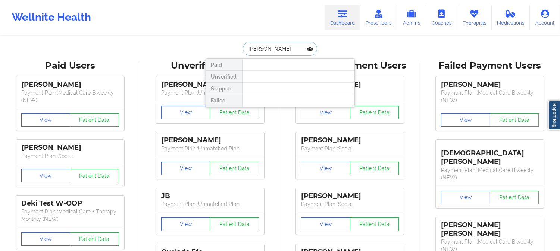
type input "Pierce"
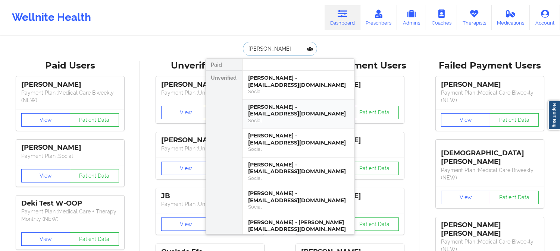
click at [288, 108] on div "Kirsten Pierce - kirstenpierce0@gmail.com" at bounding box center [298, 111] width 100 height 14
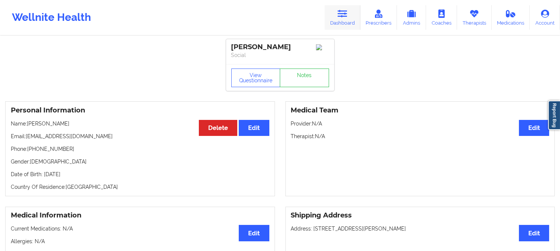
click at [347, 10] on icon at bounding box center [342, 14] width 10 height 8
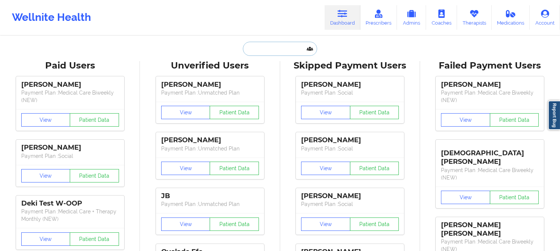
click at [279, 53] on input "text" at bounding box center [280, 49] width 74 height 14
paste input "Tiffani Curtis"
type input "Tiffani Curtis"
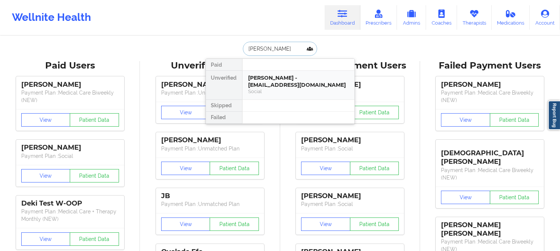
click at [284, 81] on div "Tiffani Curtis - tiffanimcurtis@yahoo.com" at bounding box center [298, 82] width 100 height 14
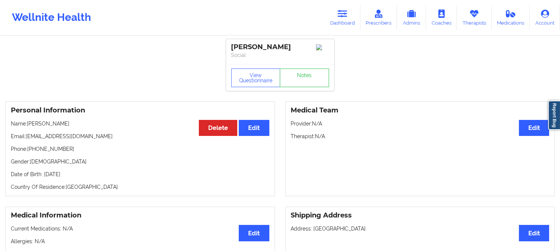
click at [337, 16] on link "Dashboard" at bounding box center [342, 17] width 36 height 25
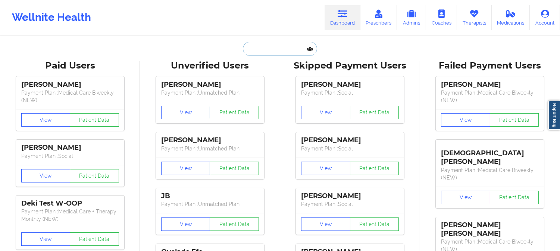
click at [285, 47] on input "text" at bounding box center [280, 49] width 74 height 14
paste input "arisham12@gmail.com"
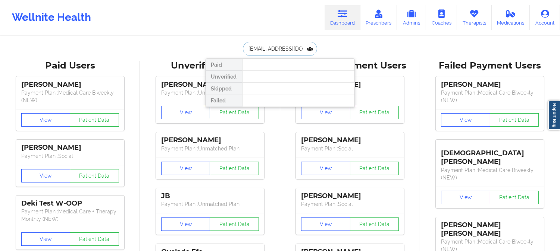
click at [259, 50] on input "arisham12@gmail.com" at bounding box center [280, 49] width 74 height 14
type input "arishim12@gmail.com"
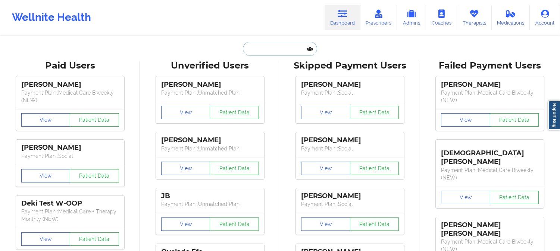
paste input "[EMAIL_ADDRESS][DOMAIN_NAME]"
type input "[EMAIL_ADDRESS][DOMAIN_NAME]"
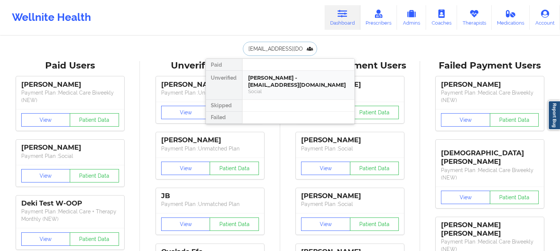
click at [279, 83] on div "Arishia Mishra - arishiam12@gmail.com" at bounding box center [298, 82] width 100 height 14
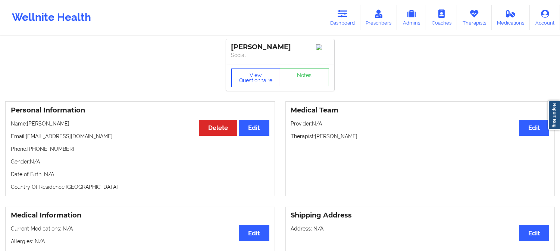
click at [255, 81] on button "View Questionnaire" at bounding box center [255, 78] width 49 height 19
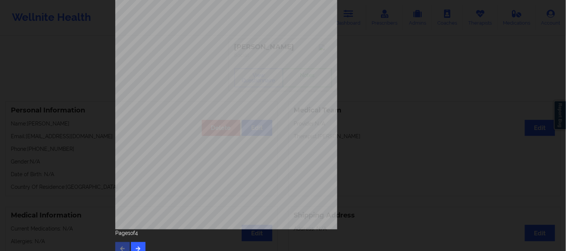
scroll to position [104, 0]
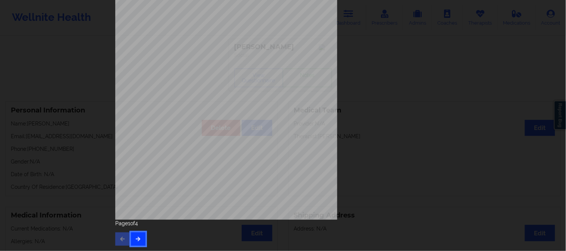
click at [139, 239] on icon "button" at bounding box center [138, 239] width 6 height 4
click at [132, 238] on button "button" at bounding box center [138, 239] width 15 height 13
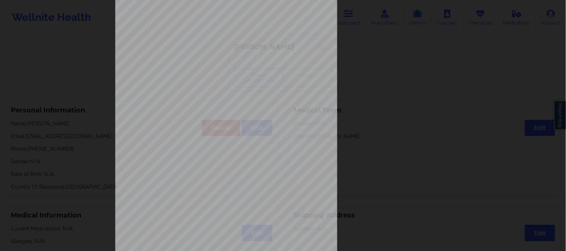
scroll to position [83, 0]
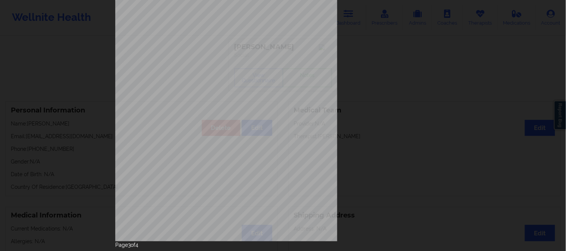
click at [79, 125] on div "This patient has not provided the type of insurance Insurance Member ID for pat…" at bounding box center [283, 125] width 566 height 251
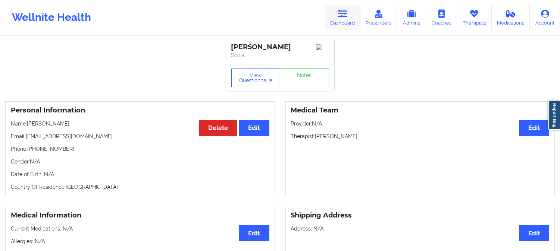
click at [344, 18] on icon at bounding box center [342, 14] width 10 height 8
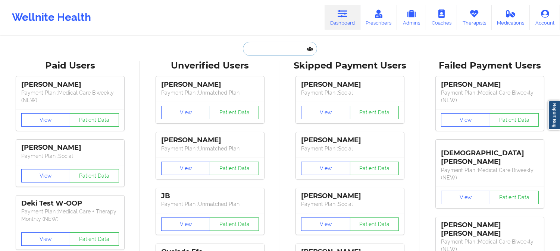
click at [279, 51] on input "text" at bounding box center [280, 49] width 74 height 14
paste input "Tiffani Curtis"
type input "Tiffani Curtis"
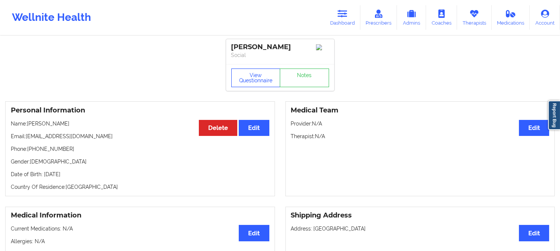
click at [257, 78] on button "View Questionnaire" at bounding box center [255, 78] width 49 height 19
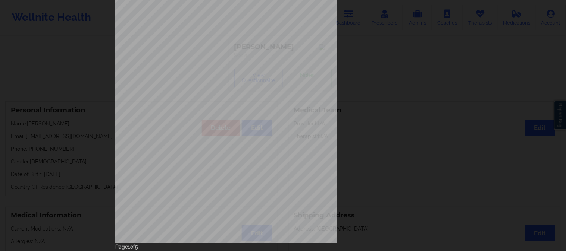
scroll to position [104, 0]
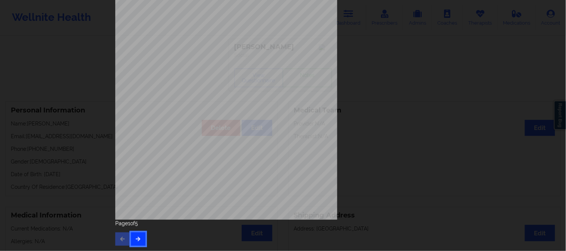
click at [135, 238] on icon "button" at bounding box center [138, 239] width 6 height 4
click at [141, 241] on button "button" at bounding box center [138, 239] width 15 height 13
click at [135, 238] on icon "button" at bounding box center [138, 239] width 6 height 4
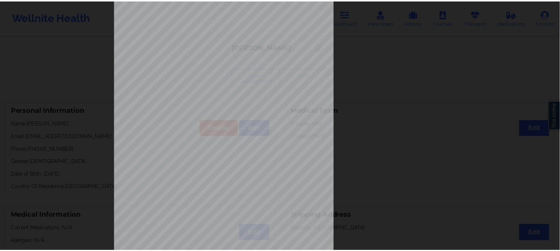
scroll to position [83, 0]
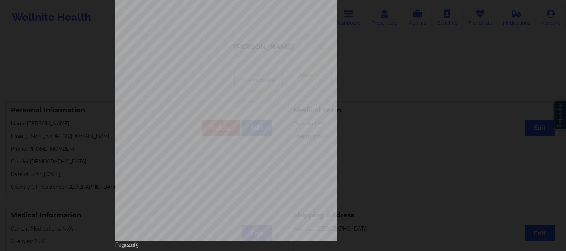
click at [73, 94] on div "Insurance company type details by patient commercial Insurance Member ID for pa…" at bounding box center [283, 125] width 566 height 251
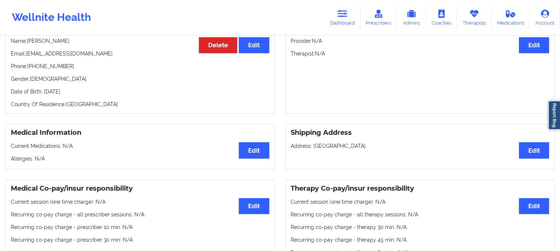
scroll to position [0, 0]
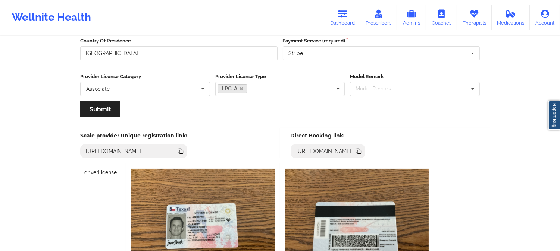
scroll to position [125, 0]
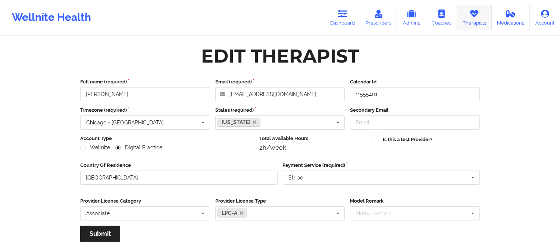
click at [474, 20] on link "Therapists" at bounding box center [474, 17] width 35 height 25
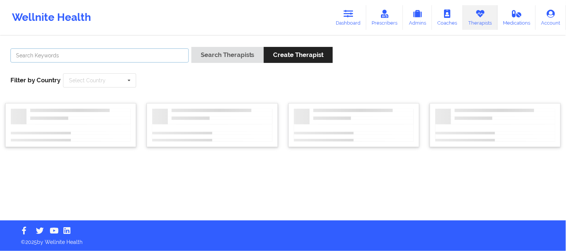
click at [139, 51] on input "text" at bounding box center [99, 55] width 178 height 14
paste input "Grace Cruz"
type input "Grace Cruz"
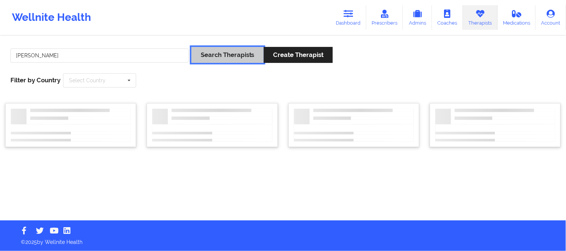
click at [213, 60] on button "Search Therapists" at bounding box center [227, 55] width 72 height 16
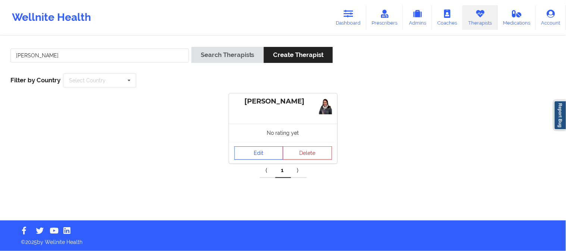
click at [256, 151] on link "Edit" at bounding box center [258, 153] width 49 height 13
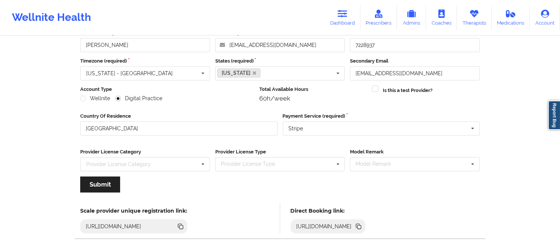
scroll to position [83, 0]
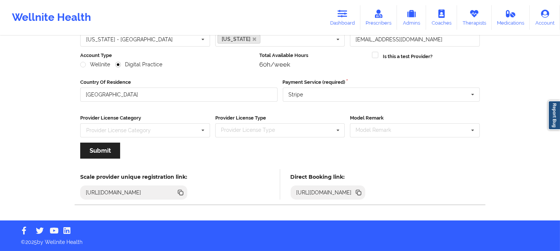
click at [361, 194] on icon at bounding box center [359, 194] width 4 height 4
click at [477, 13] on icon at bounding box center [474, 14] width 10 height 8
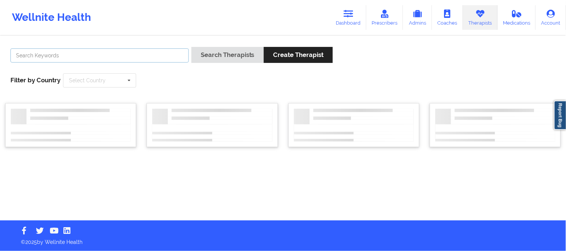
click at [144, 61] on input "text" at bounding box center [99, 55] width 178 height 14
paste input "Virginia Gibala"
type input "Virginia Gibala"
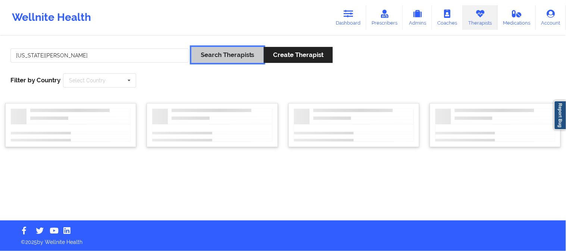
click at [218, 50] on button "Search Therapists" at bounding box center [227, 55] width 72 height 16
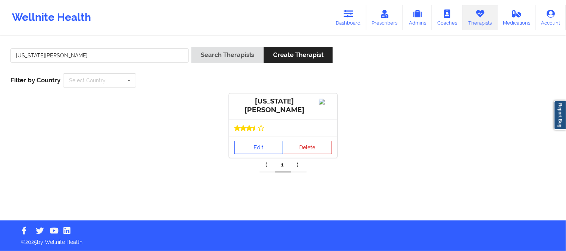
click at [254, 150] on link "Edit" at bounding box center [258, 147] width 49 height 13
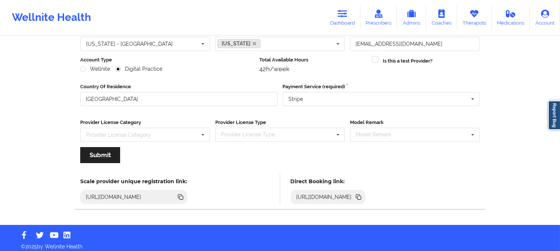
scroll to position [83, 0]
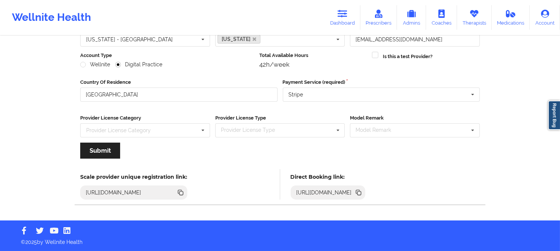
click at [361, 192] on icon at bounding box center [359, 194] width 4 height 4
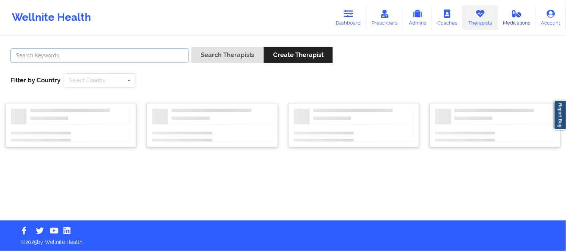
click at [162, 57] on input "text" at bounding box center [99, 55] width 178 height 14
paste input "Shenae Brown"
type input "Shenae Brown"
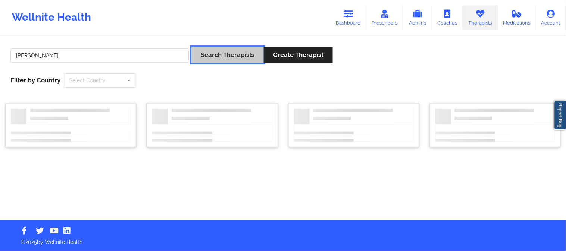
click at [218, 57] on button "Search Therapists" at bounding box center [227, 55] width 72 height 16
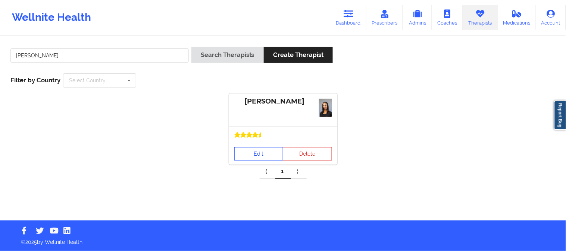
click at [260, 157] on link "Edit" at bounding box center [258, 153] width 49 height 13
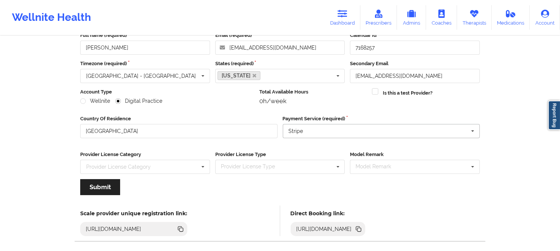
scroll to position [83, 0]
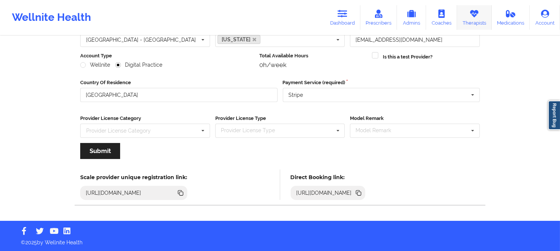
click at [479, 12] on link "Therapists" at bounding box center [474, 17] width 35 height 25
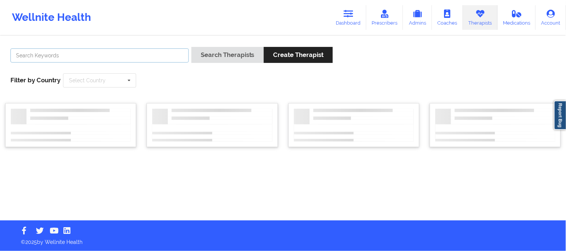
click at [162, 53] on input "text" at bounding box center [99, 55] width 178 height 14
paste input "Leah D'Agostino"
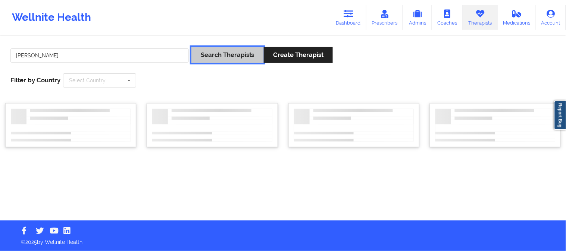
click at [226, 59] on button "Search Therapists" at bounding box center [227, 55] width 72 height 16
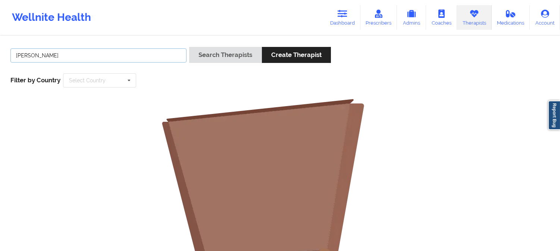
click at [126, 53] on input "Leah D'Agostino" at bounding box center [98, 55] width 176 height 14
click at [189, 47] on button "Search Therapists" at bounding box center [225, 55] width 72 height 16
click at [116, 54] on input "Leah D'Agostino" at bounding box center [98, 55] width 176 height 14
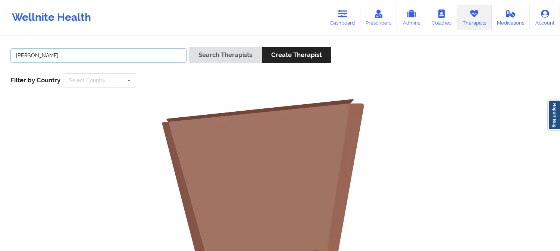
click at [116, 52] on input "Leah D'Agostino" at bounding box center [98, 55] width 176 height 14
type input "Leah"
click at [189, 47] on button "Search Therapists" at bounding box center [225, 55] width 72 height 16
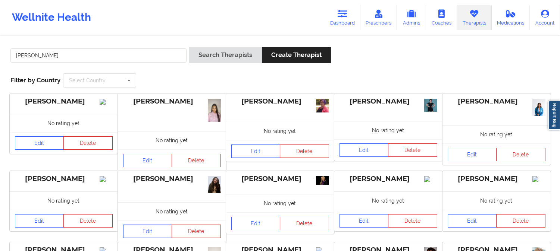
click at [231, 87] on div "Leah Search Therapists Create Therapist Filter by Country Select Country Austra…" at bounding box center [279, 67] width 549 height 51
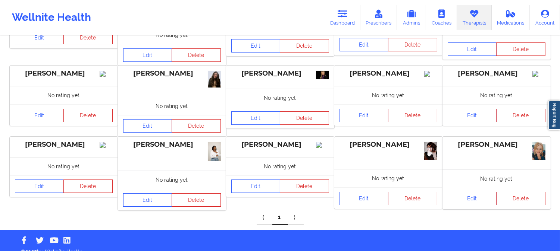
scroll to position [115, 0]
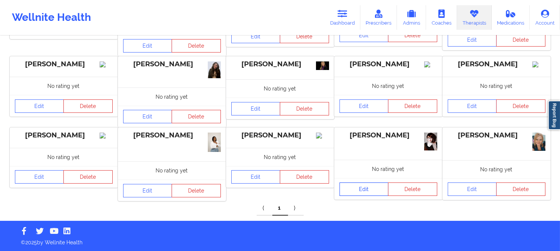
click at [366, 191] on link "Edit" at bounding box center [363, 189] width 49 height 13
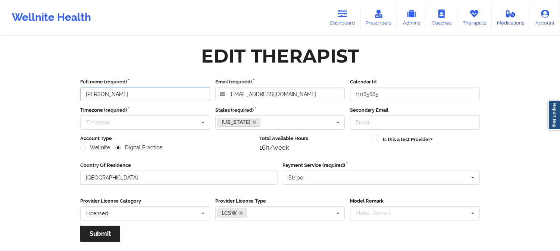
drag, startPoint x: 148, startPoint y: 98, endPoint x: 65, endPoint y: 91, distance: 83.5
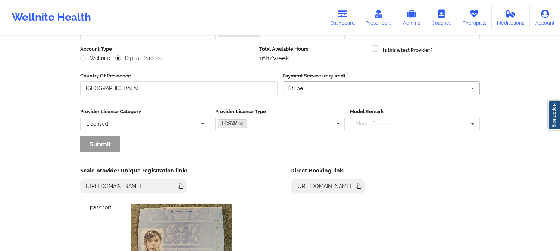
scroll to position [207, 0]
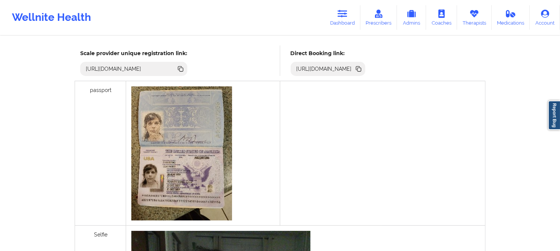
click at [361, 69] on icon at bounding box center [359, 70] width 4 height 4
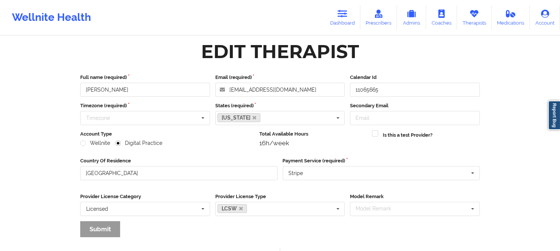
scroll to position [0, 0]
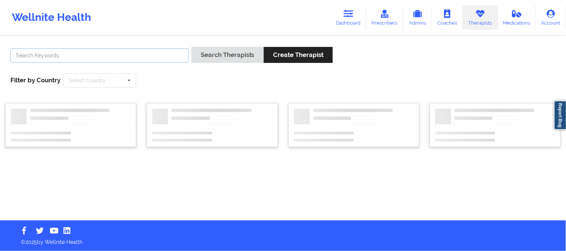
click at [166, 58] on input "text" at bounding box center [99, 55] width 178 height 14
paste input "Gailbriel Jenkins"
type input "Gailbriel Jenkins"
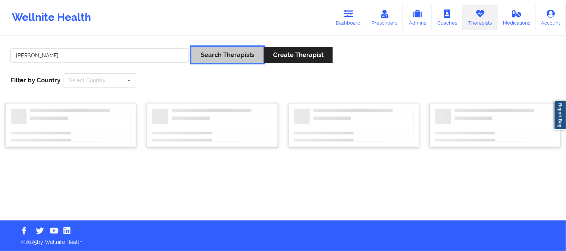
click at [211, 54] on button "Search Therapists" at bounding box center [227, 55] width 72 height 16
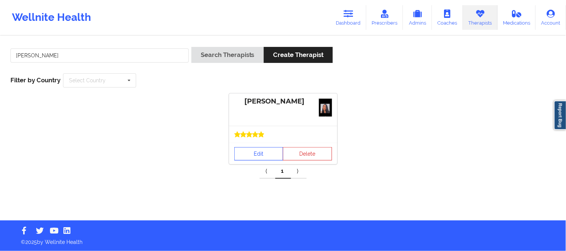
click at [262, 150] on link "Edit" at bounding box center [258, 153] width 49 height 13
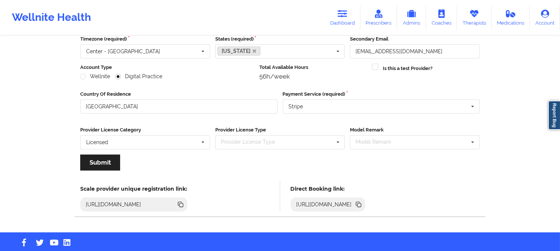
scroll to position [83, 0]
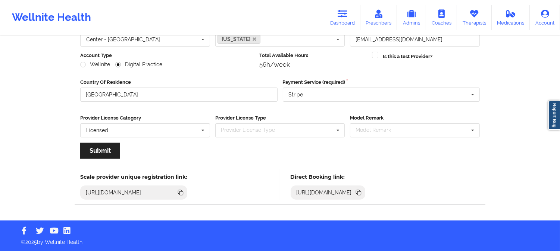
click at [360, 192] on icon at bounding box center [358, 192] width 4 height 4
click at [468, 15] on link "Therapists" at bounding box center [474, 17] width 35 height 25
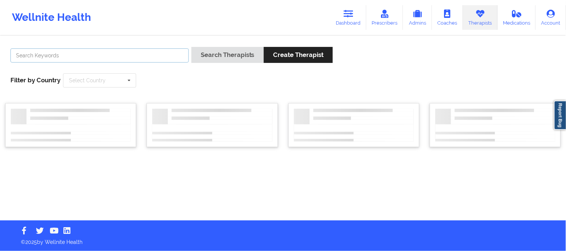
click at [127, 61] on input "text" at bounding box center [99, 55] width 178 height 14
paste input "Bianca Nwokem"
type input "Bianca Nwokem"
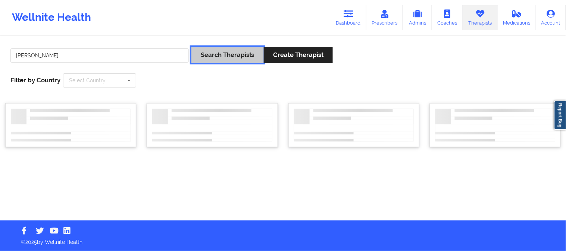
click at [217, 55] on button "Search Therapists" at bounding box center [227, 55] width 72 height 16
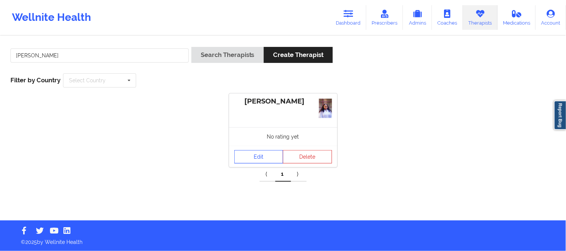
click at [256, 156] on link "Edit" at bounding box center [258, 156] width 49 height 13
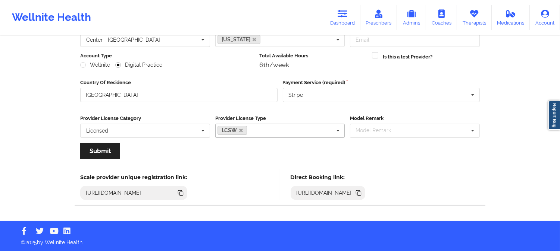
scroll to position [83, 0]
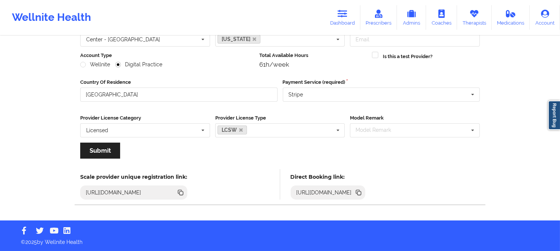
click at [361, 192] on icon at bounding box center [359, 194] width 4 height 4
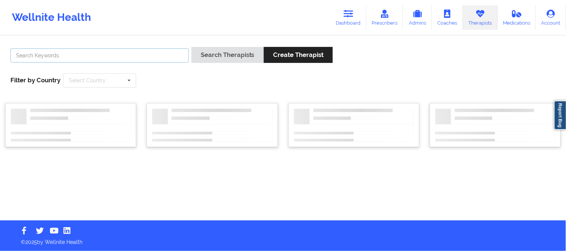
click at [127, 58] on input "text" at bounding box center [99, 55] width 178 height 14
paste input "[PERSON_NAME]"
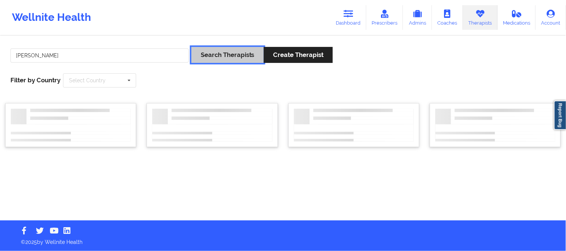
click at [219, 58] on button "Search Therapists" at bounding box center [227, 55] width 72 height 16
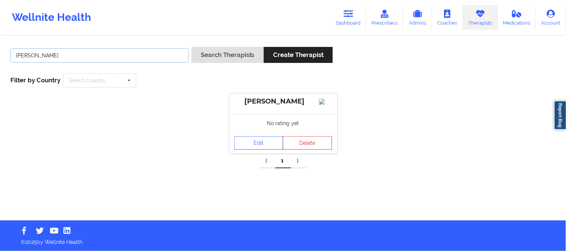
click at [136, 50] on input "[PERSON_NAME]" at bounding box center [99, 55] width 178 height 14
paste input "[PERSON_NAME]"
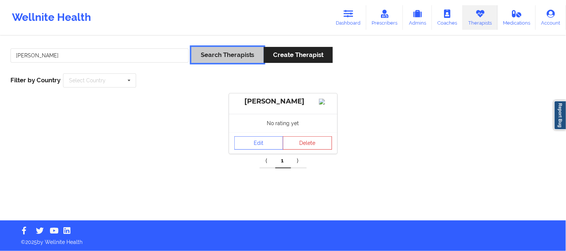
click at [215, 59] on button "Search Therapists" at bounding box center [227, 55] width 72 height 16
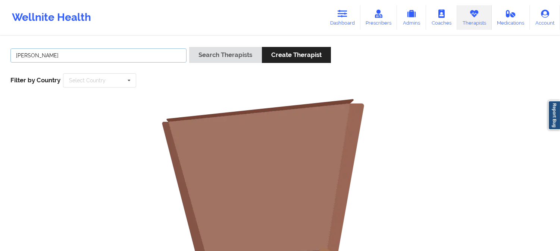
click at [122, 57] on input "Rod Dunlap" at bounding box center [98, 55] width 176 height 14
type input "Dunlap"
click at [189, 47] on button "Search Therapists" at bounding box center [225, 55] width 72 height 16
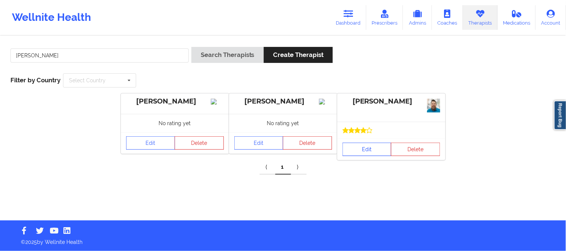
click at [368, 151] on link "Edit" at bounding box center [366, 149] width 49 height 13
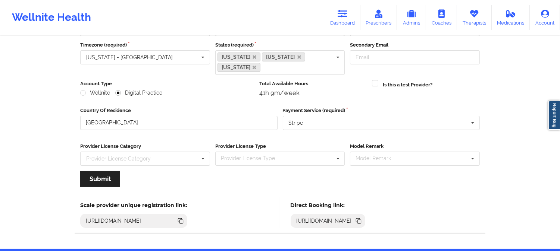
scroll to position [83, 0]
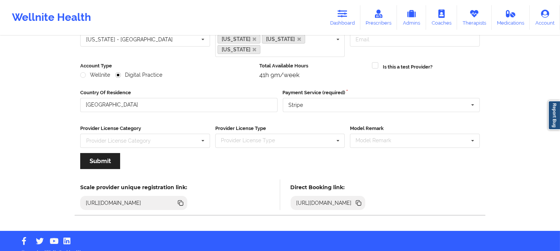
click at [361, 202] on icon at bounding box center [359, 204] width 4 height 4
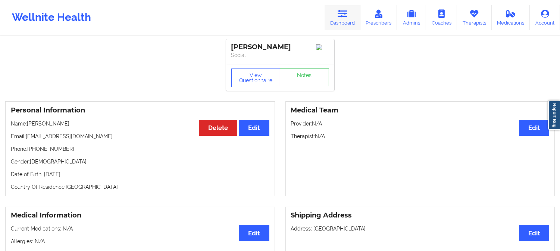
click at [350, 10] on link "Dashboard" at bounding box center [342, 17] width 36 height 25
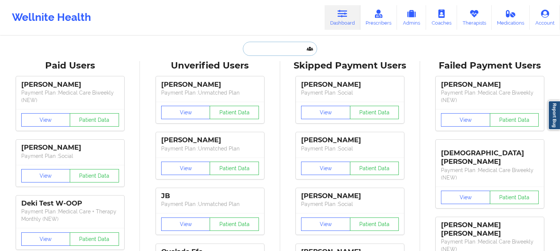
click at [293, 50] on input "text" at bounding box center [280, 49] width 74 height 14
paste input "[EMAIL_ADDRESS][DOMAIN_NAME]"
type input "[EMAIL_ADDRESS][DOMAIN_NAME]"
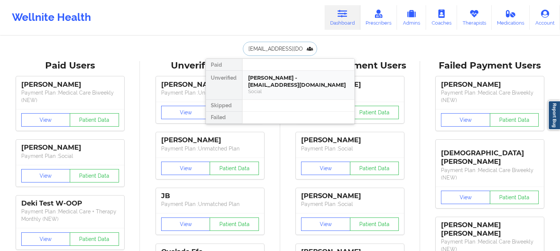
click at [275, 83] on div "[PERSON_NAME] - [EMAIL_ADDRESS][DOMAIN_NAME]" at bounding box center [298, 82] width 100 height 14
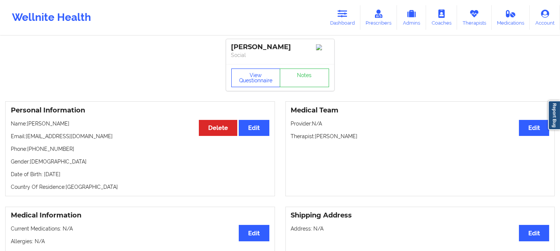
click at [250, 78] on button "View Questionnaire" at bounding box center [255, 78] width 49 height 19
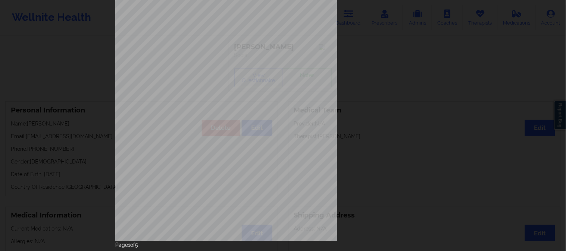
scroll to position [104, 0]
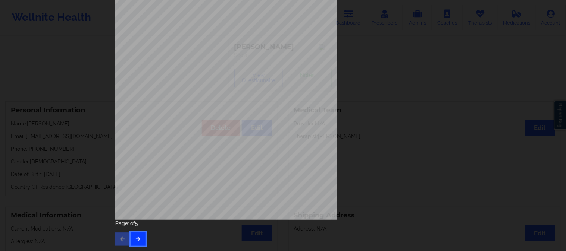
click at [139, 235] on button "button" at bounding box center [138, 239] width 15 height 13
click at [136, 239] on icon "button" at bounding box center [138, 239] width 6 height 4
click at [139, 241] on button "button" at bounding box center [138, 239] width 15 height 13
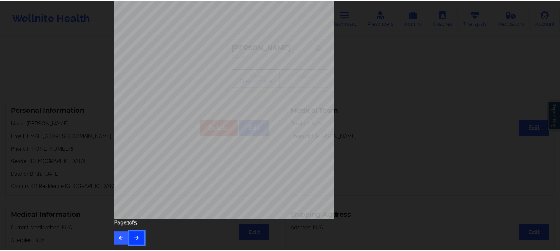
scroll to position [0, 0]
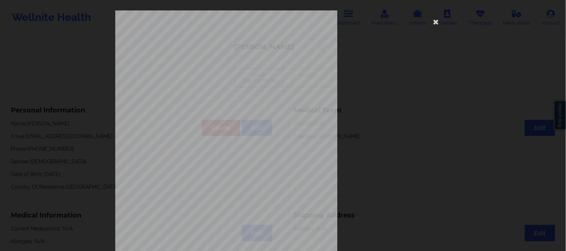
click at [76, 90] on div "Insurance company type details by patient commercial Insurance Member ID for pa…" at bounding box center [283, 125] width 566 height 251
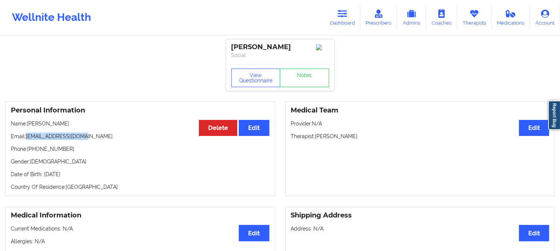
drag, startPoint x: 83, startPoint y: 141, endPoint x: 27, endPoint y: 138, distance: 56.0
click at [27, 138] on p "Email: [EMAIL_ADDRESS][DOMAIN_NAME]" at bounding box center [140, 136] width 258 height 7
copy p "[EMAIL_ADDRESS][DOMAIN_NAME]"
drag, startPoint x: 65, startPoint y: 126, endPoint x: 28, endPoint y: 125, distance: 36.2
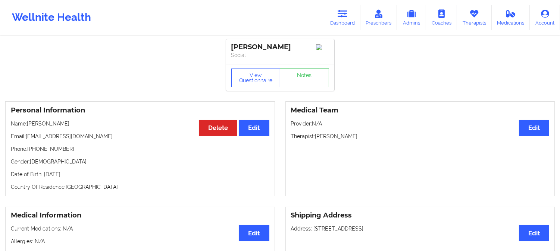
click at [28, 125] on p "Name: [PERSON_NAME]" at bounding box center [140, 123] width 258 height 7
copy p "[PERSON_NAME]"
drag, startPoint x: 65, startPoint y: 127, endPoint x: 29, endPoint y: 128, distance: 35.8
click at [29, 128] on p "Name: [PERSON_NAME]" at bounding box center [140, 123] width 258 height 7
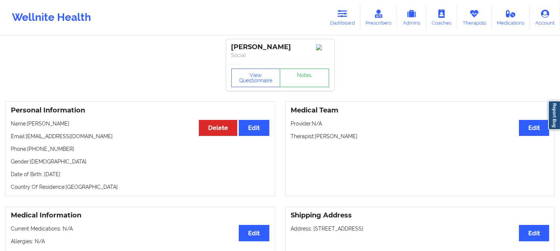
copy p "[PERSON_NAME]"
